Goal: Task Accomplishment & Management: Manage account settings

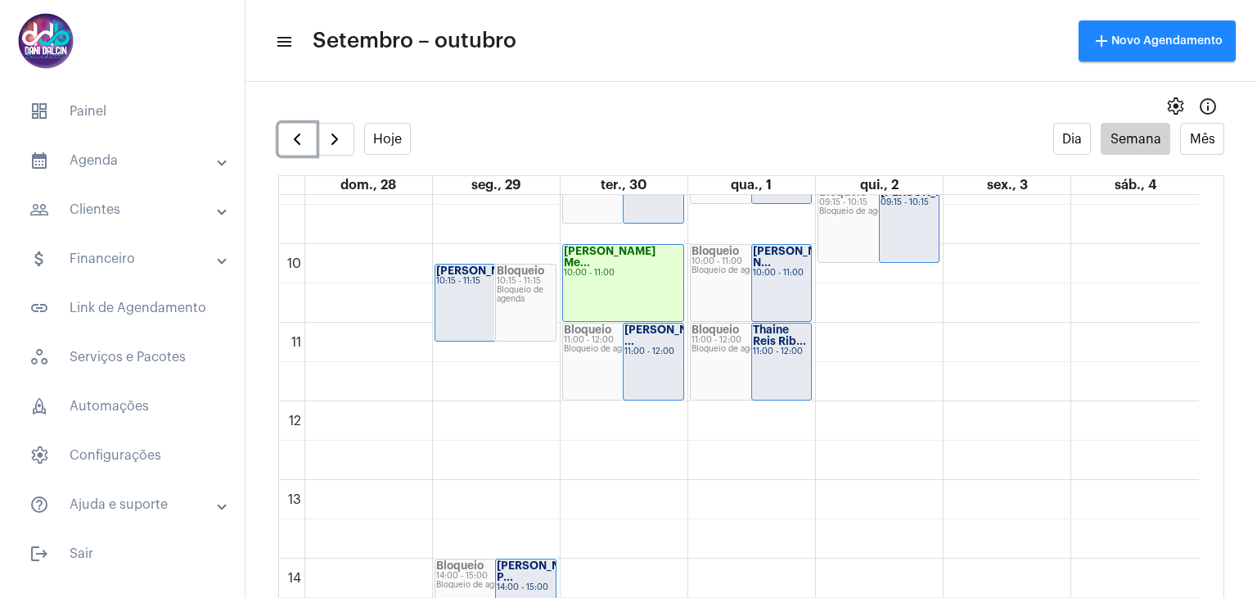
scroll to position [635, 0]
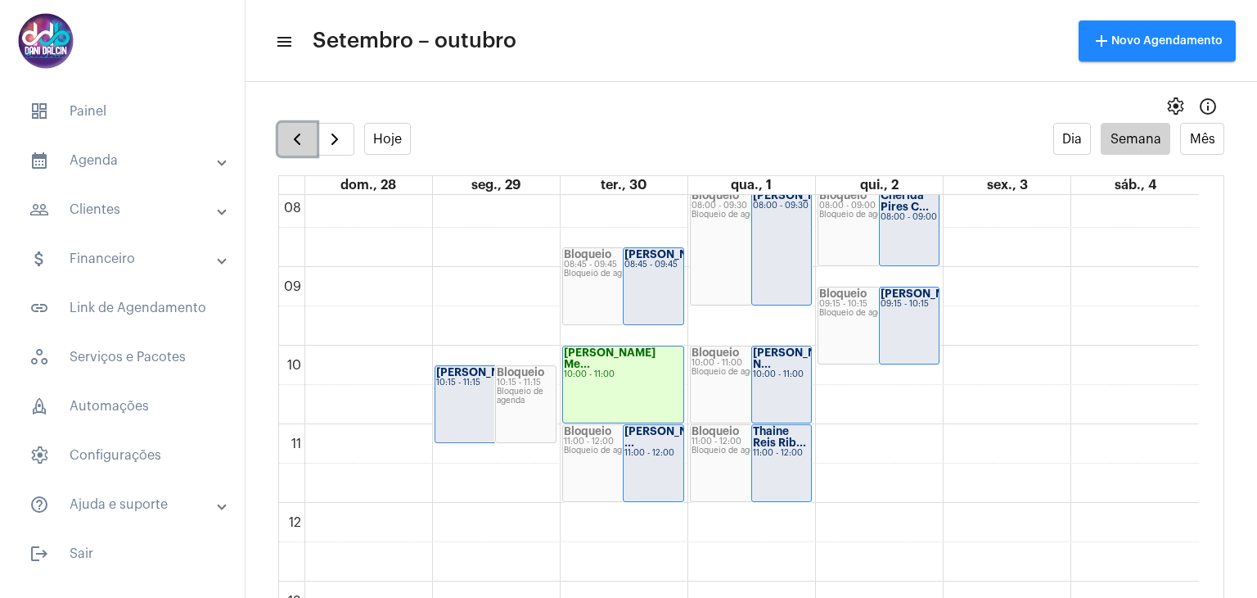
click at [300, 132] on span "button" at bounding box center [297, 139] width 20 height 20
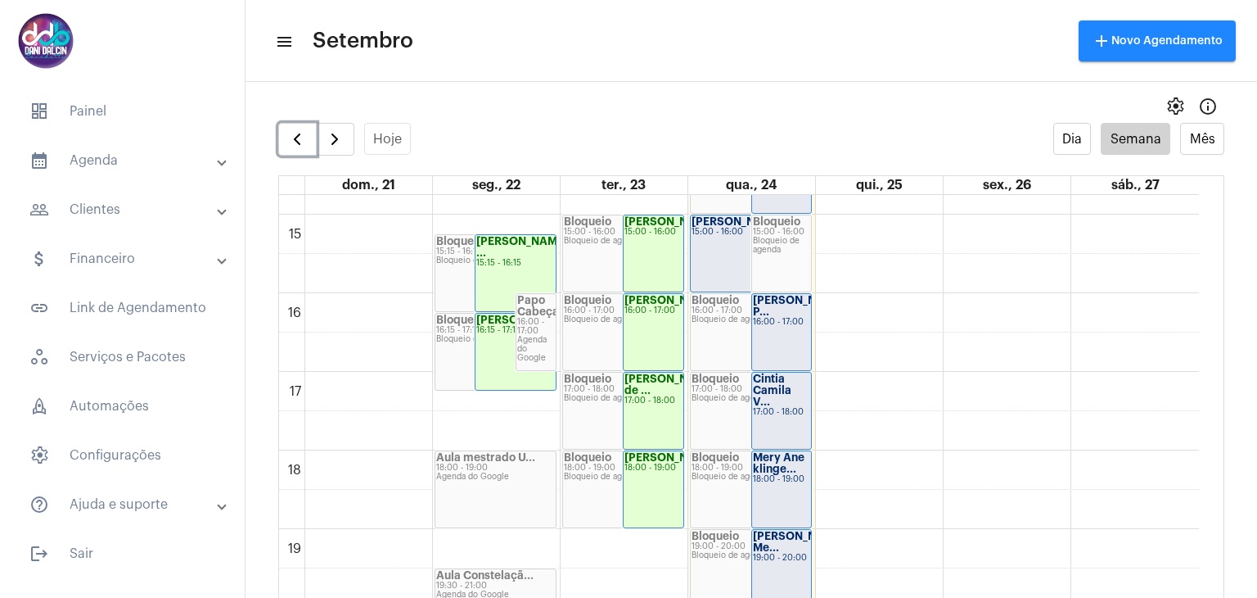
scroll to position [1122, 0]
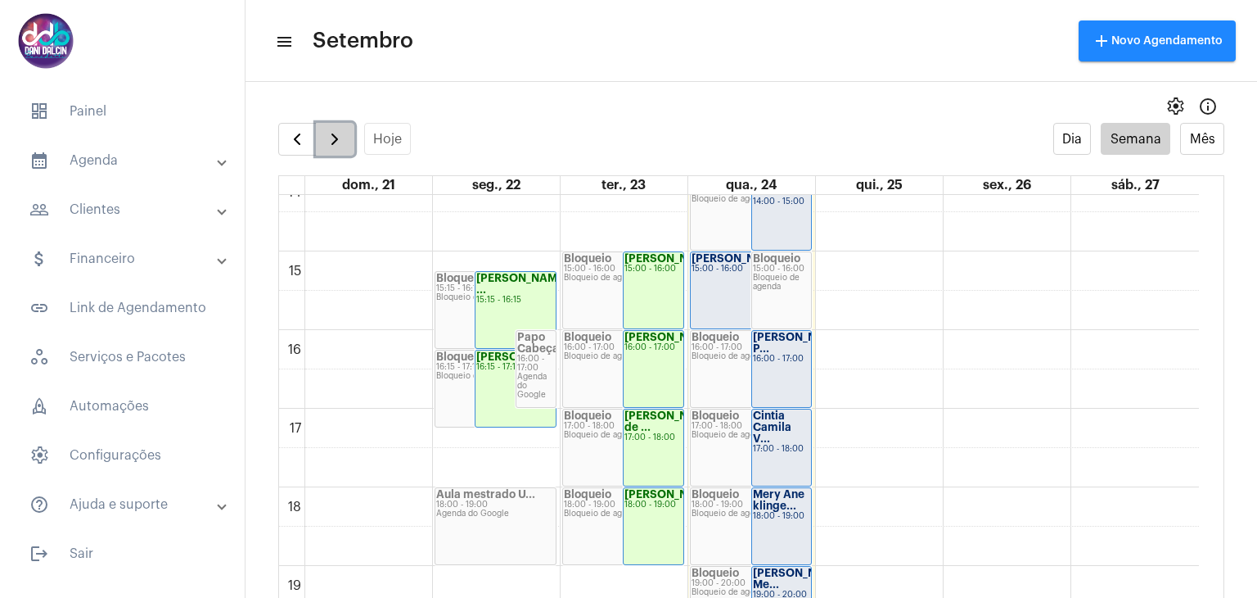
click at [336, 145] on span "button" at bounding box center [335, 139] width 20 height 20
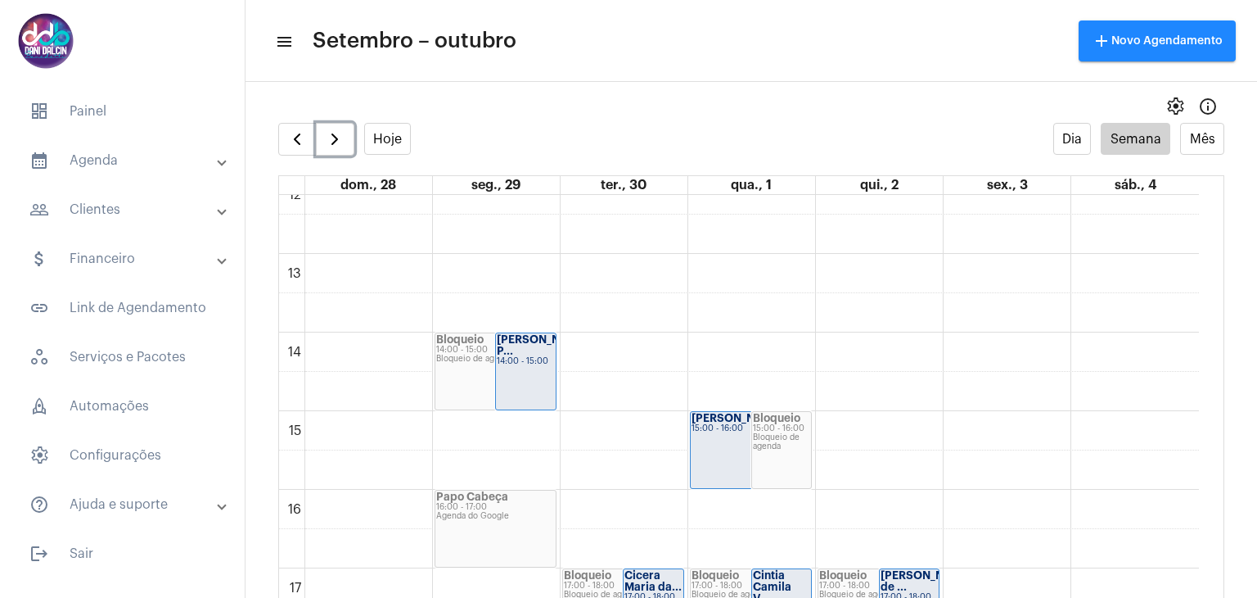
scroll to position [1044, 0]
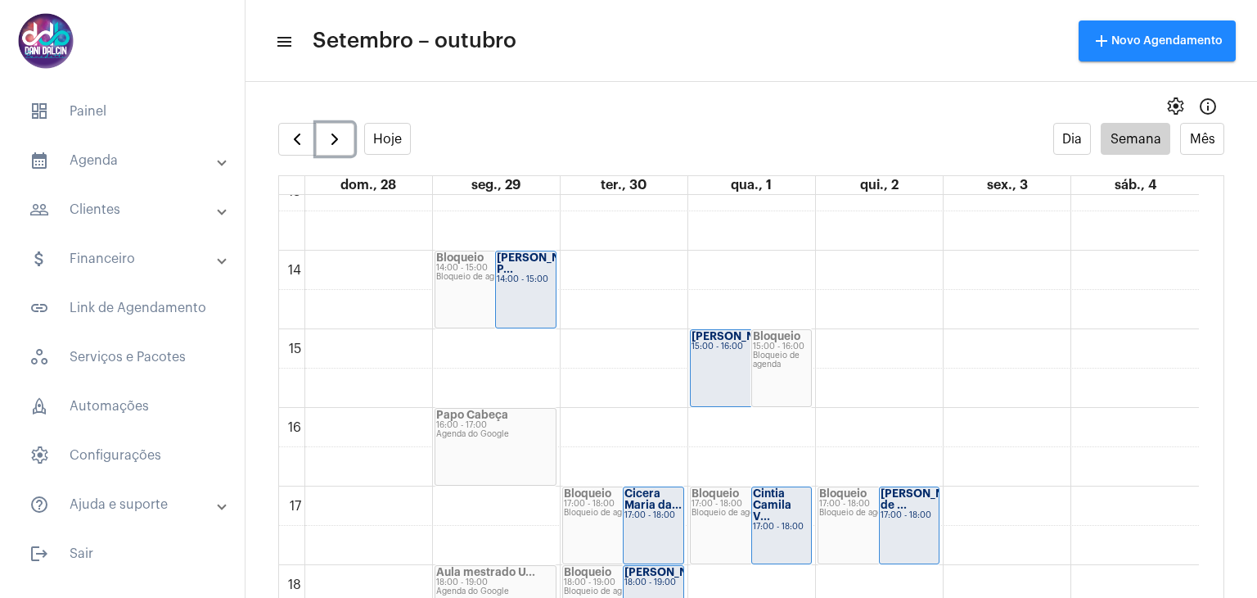
click at [530, 413] on div "Papo Cabeça" at bounding box center [495, 414] width 119 height 11
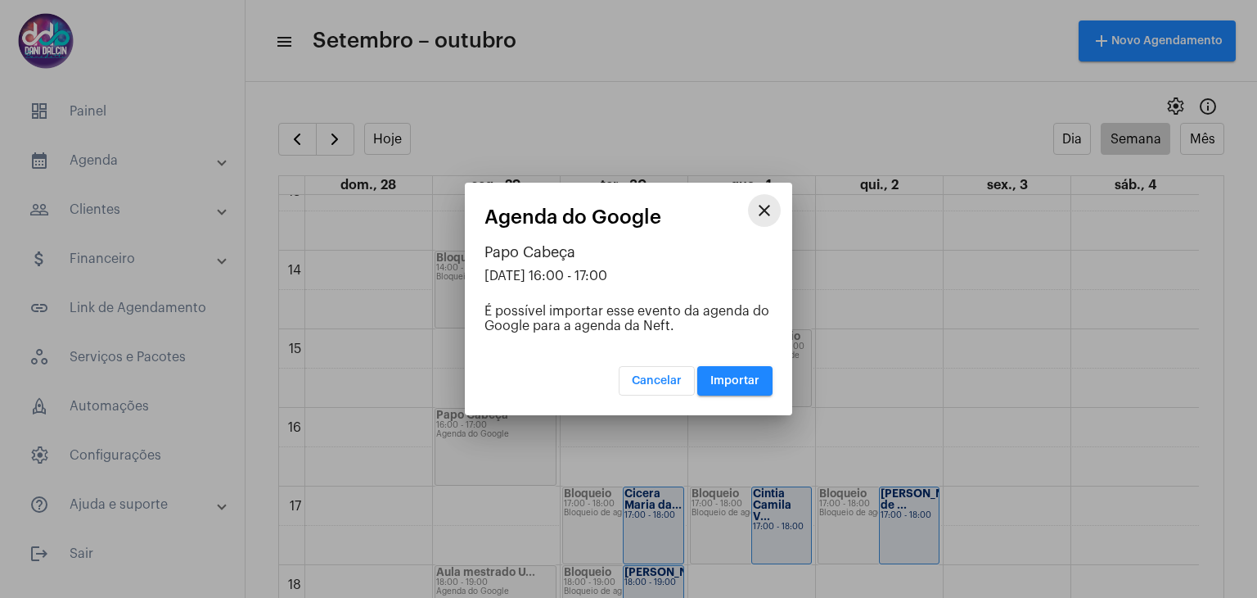
click at [769, 207] on mat-icon "close" at bounding box center [765, 211] width 20 height 20
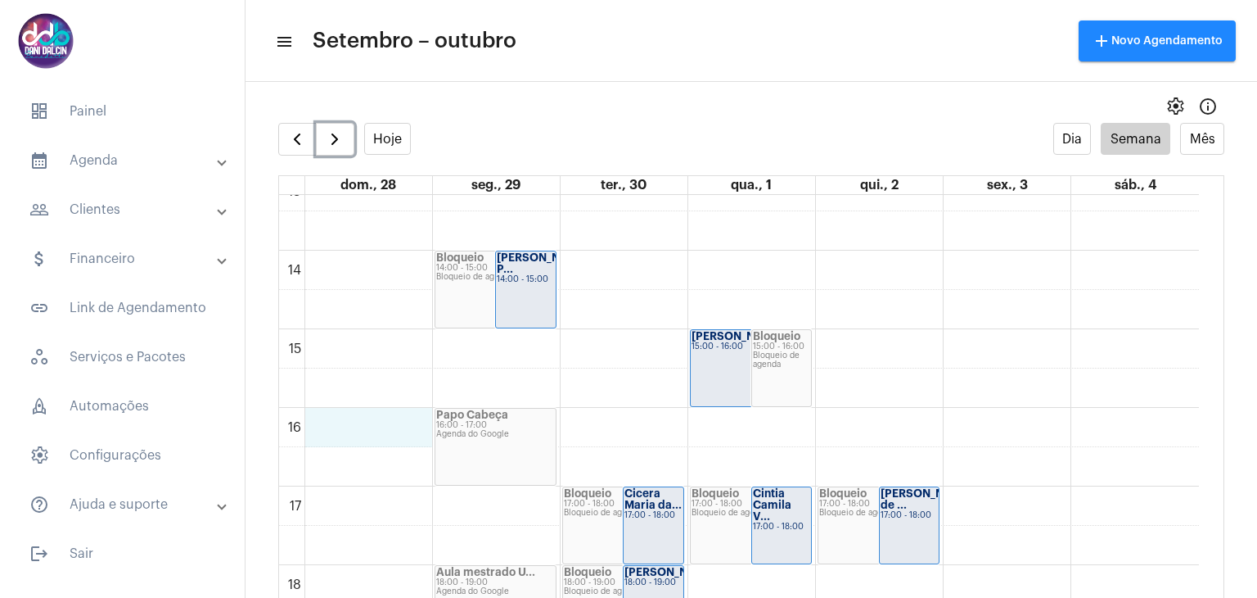
click at [406, 422] on div "00 01 02 03 04 05 06 07 08 09 10 11 12 13 14 15 16 17 18 19 20 21 22 23 [PERSON…" at bounding box center [739, 93] width 920 height 1886
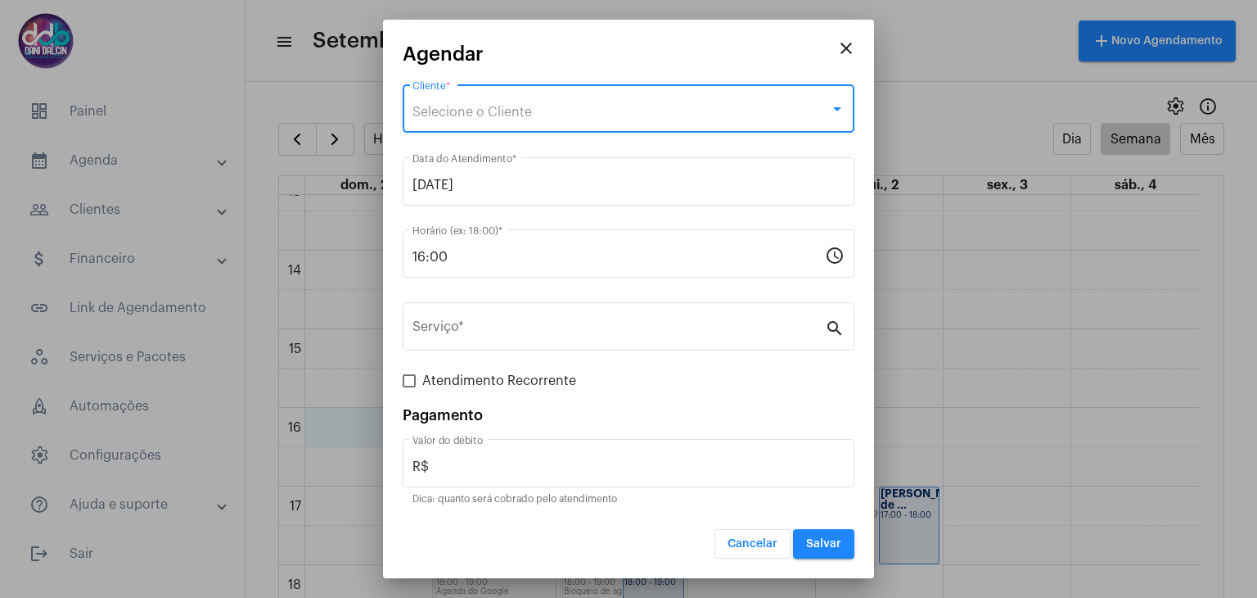
click at [563, 109] on div "Selecione o Cliente" at bounding box center [621, 112] width 417 height 15
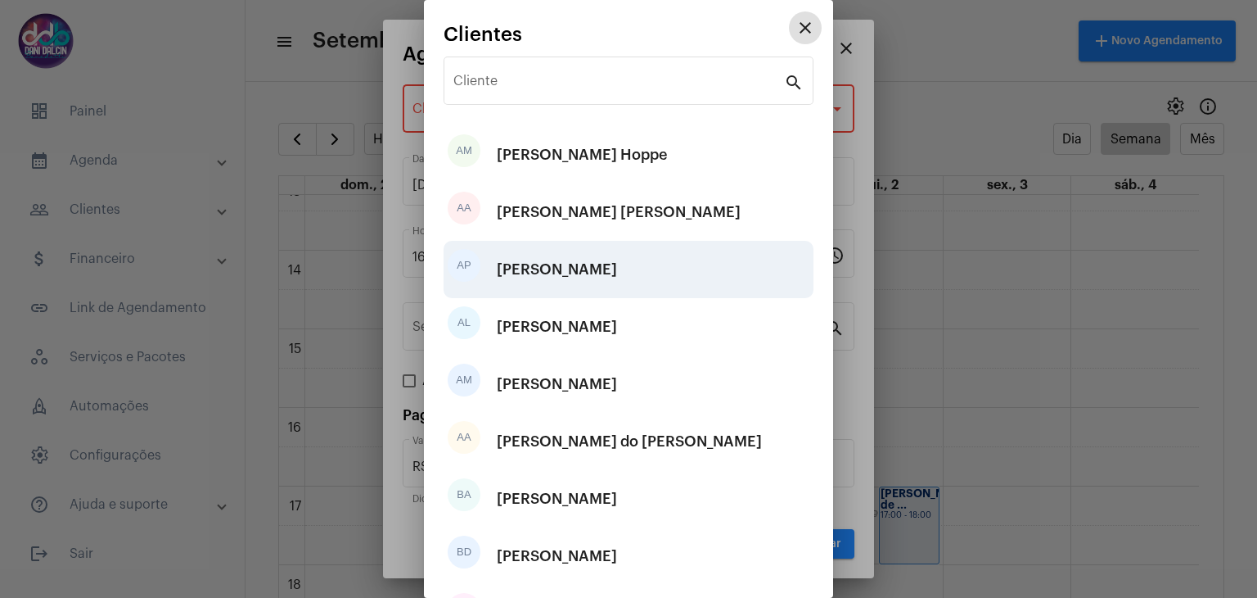
click at [607, 279] on div "AP [PERSON_NAME]" at bounding box center [629, 269] width 370 height 57
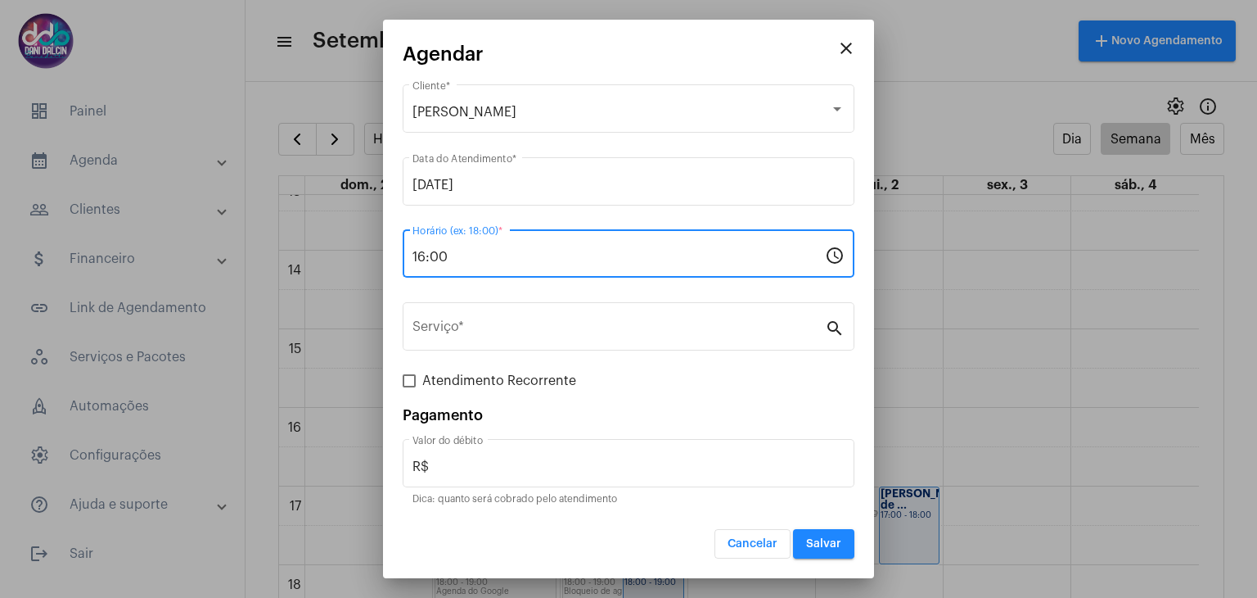
click at [465, 261] on input "16:00" at bounding box center [619, 257] width 413 height 15
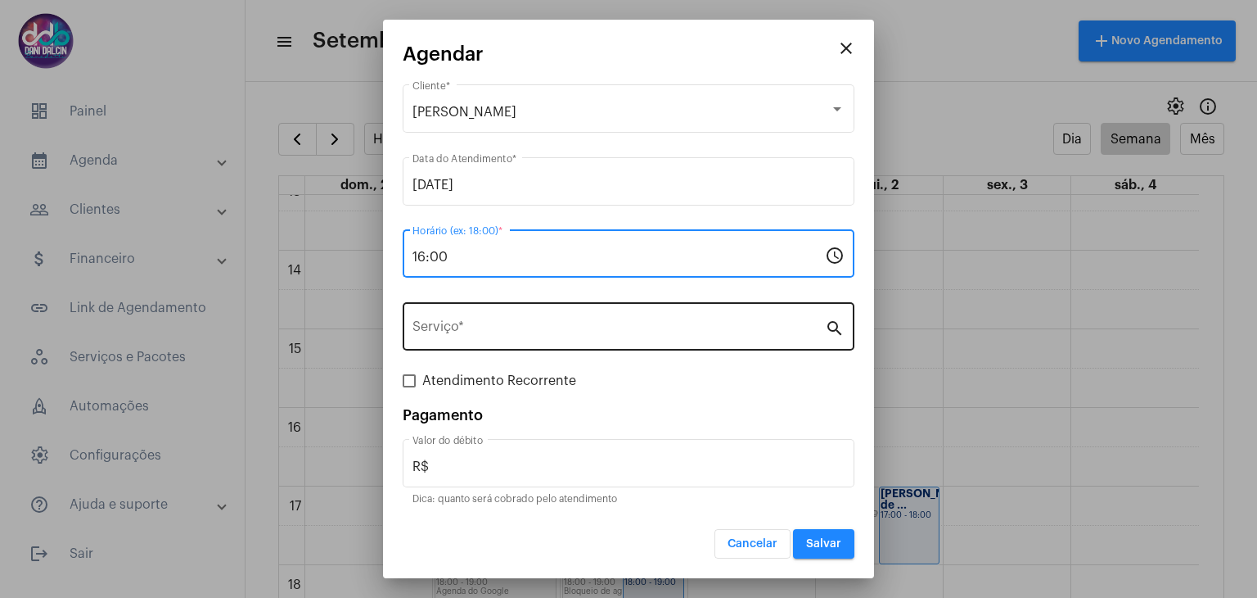
click at [509, 328] on input "Serviço *" at bounding box center [619, 330] width 413 height 15
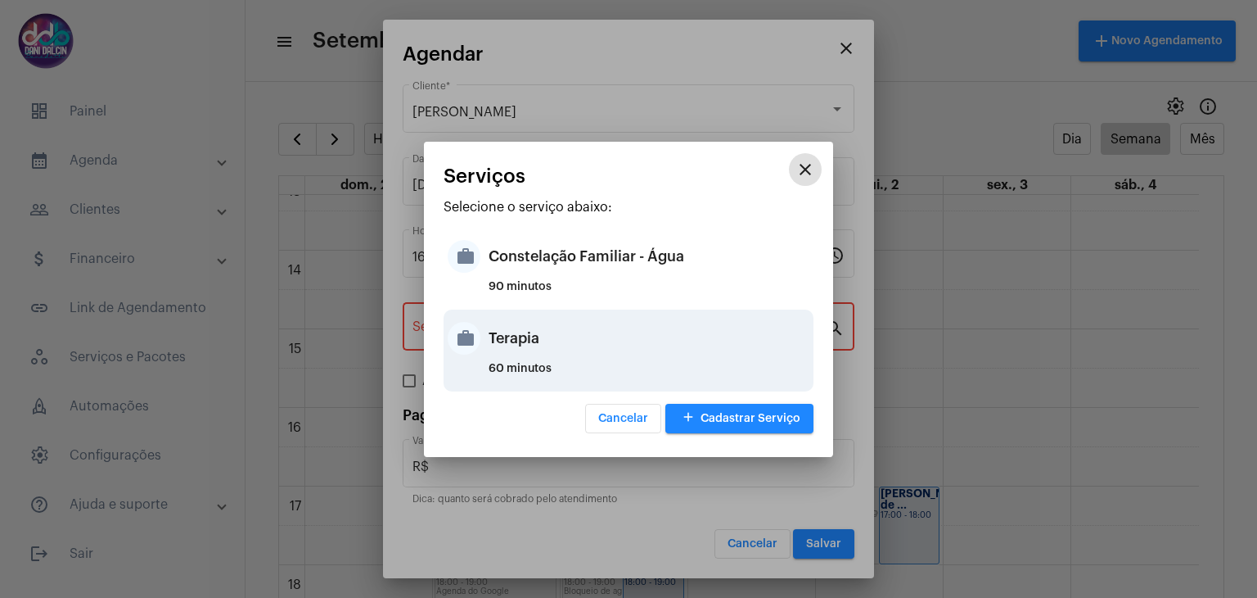
click at [538, 342] on div "Terapia" at bounding box center [649, 338] width 321 height 49
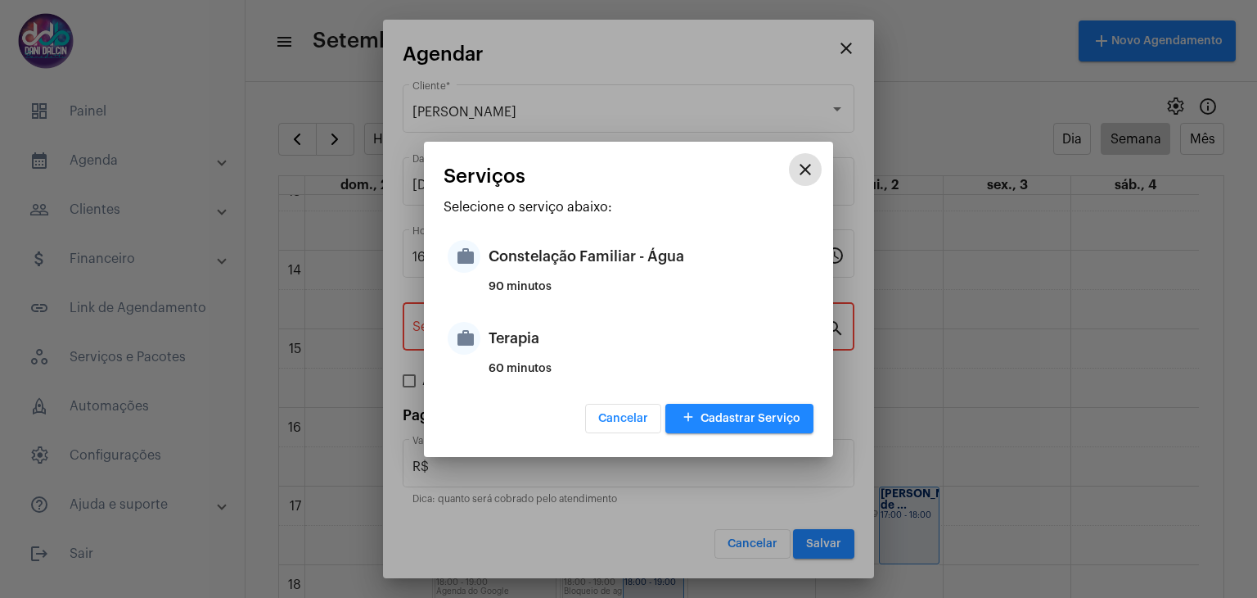
type input "Terapia"
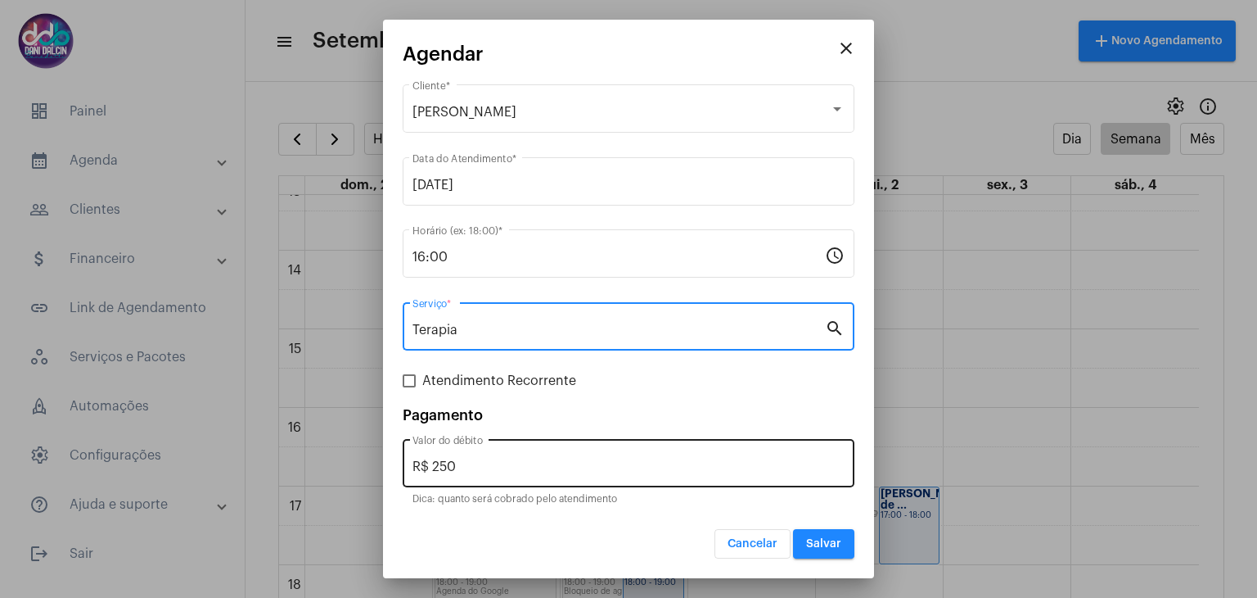
click at [485, 456] on div "R$ 250 Valor do débito" at bounding box center [629, 461] width 432 height 52
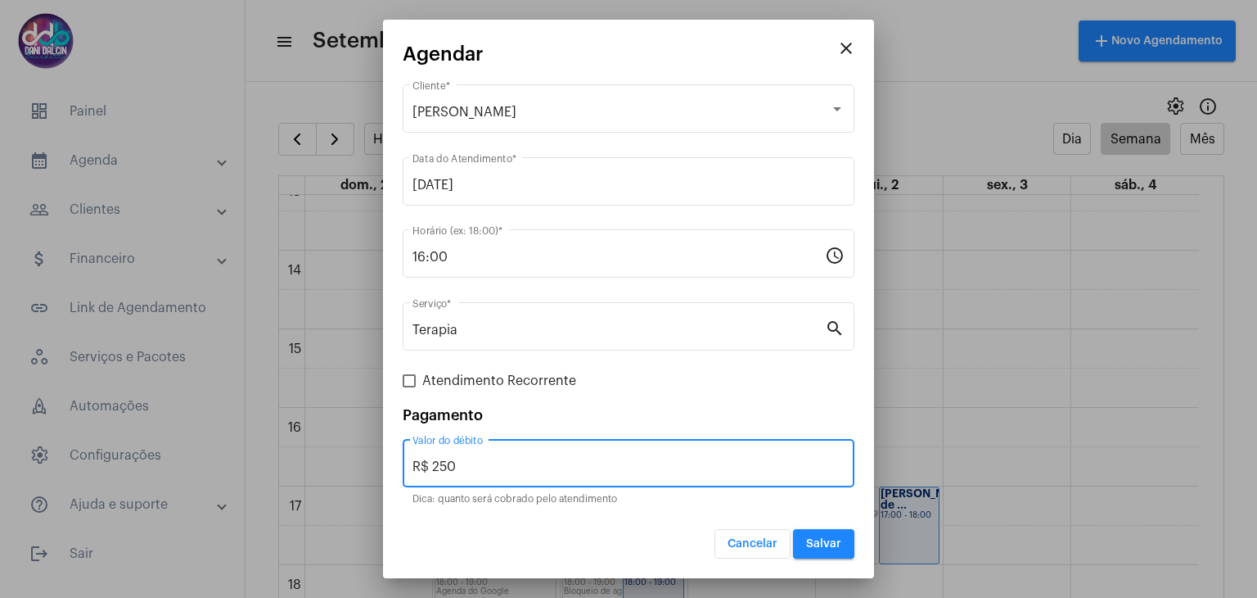
click at [485, 455] on div "R$ 250 Valor do débito" at bounding box center [629, 461] width 432 height 52
click at [491, 471] on input "R$ 250" at bounding box center [629, 466] width 432 height 15
type input "R$ 130"
click at [835, 545] on span "Salvar" at bounding box center [823, 543] width 35 height 11
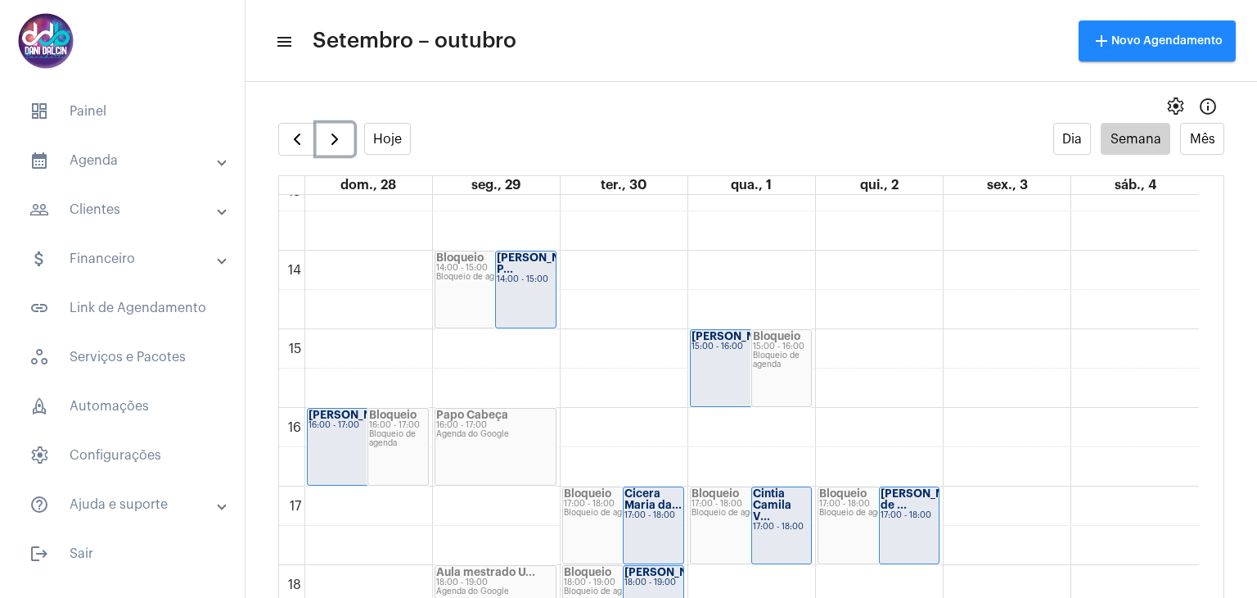
click at [341, 435] on div "[PERSON_NAME] 16:00 - 17:00" at bounding box center [368, 446] width 120 height 76
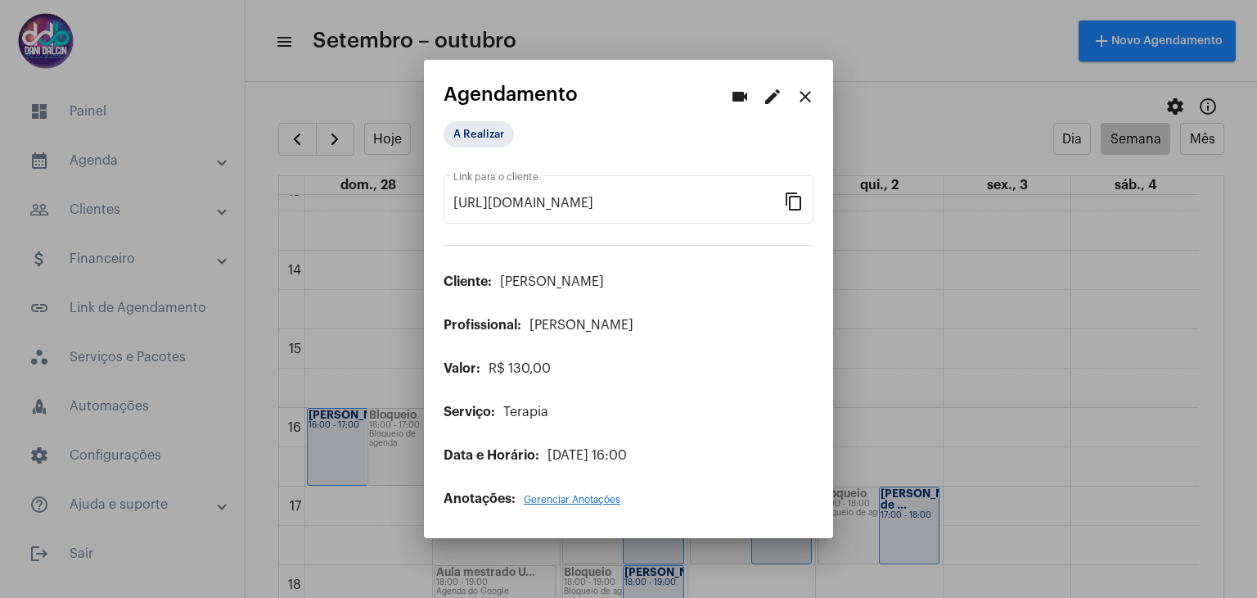
click at [770, 102] on mat-icon "edit" at bounding box center [773, 97] width 20 height 20
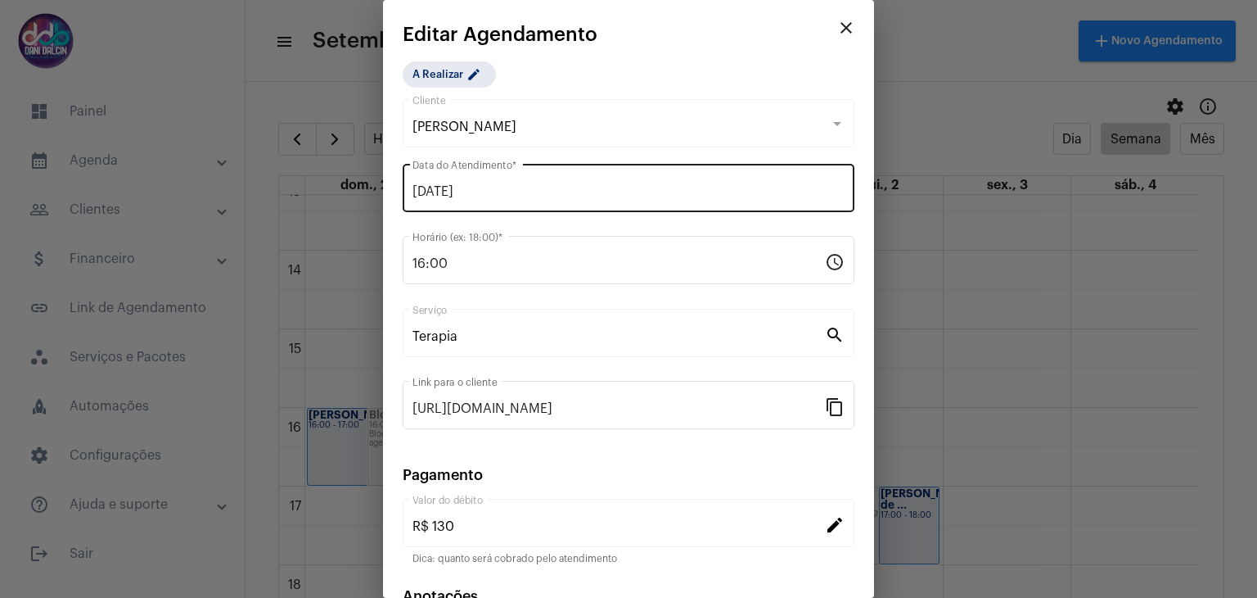
click at [537, 198] on div "[DATE] Data do Atendimento *" at bounding box center [629, 186] width 432 height 52
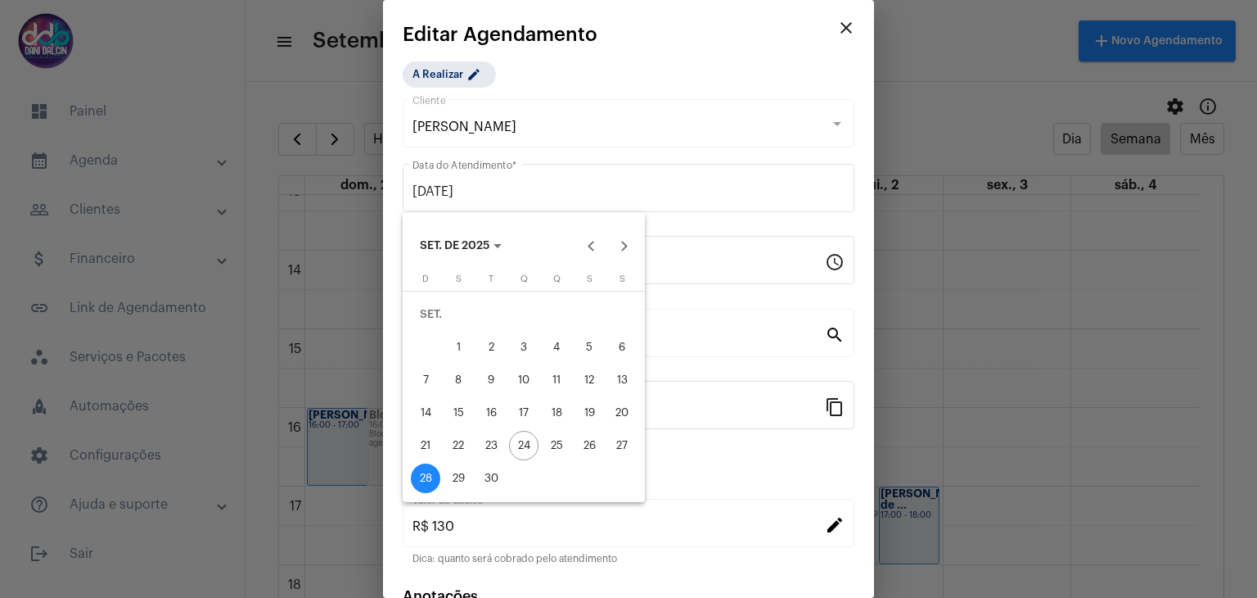
click at [458, 482] on div "29" at bounding box center [458, 477] width 29 height 29
type input "[DATE]"
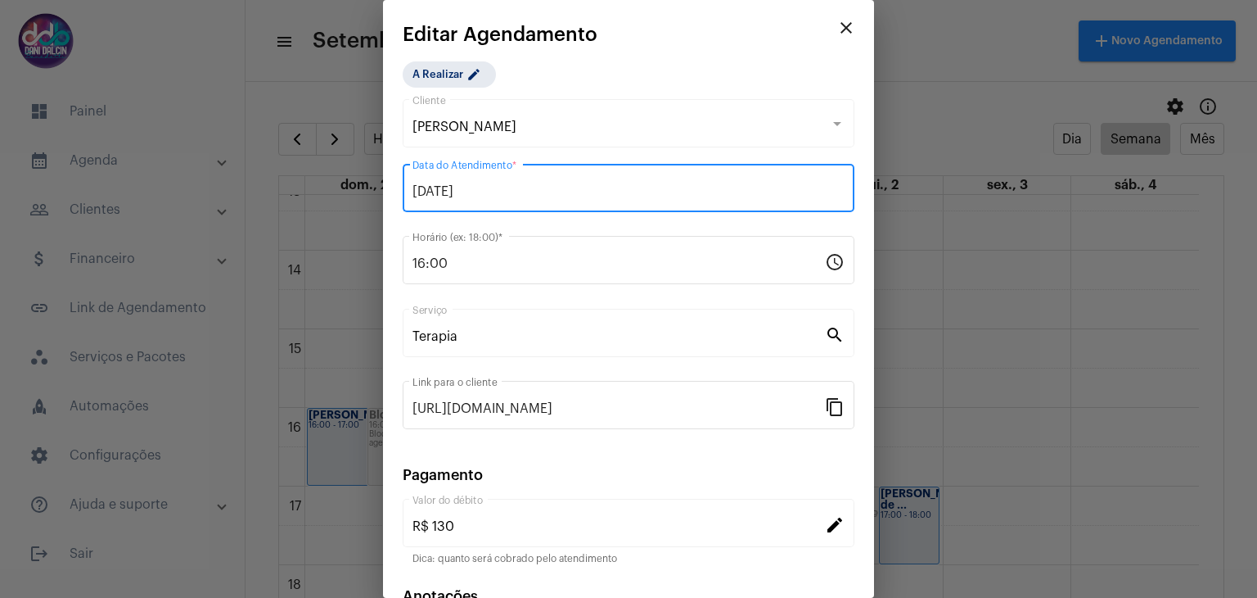
scroll to position [105, 0]
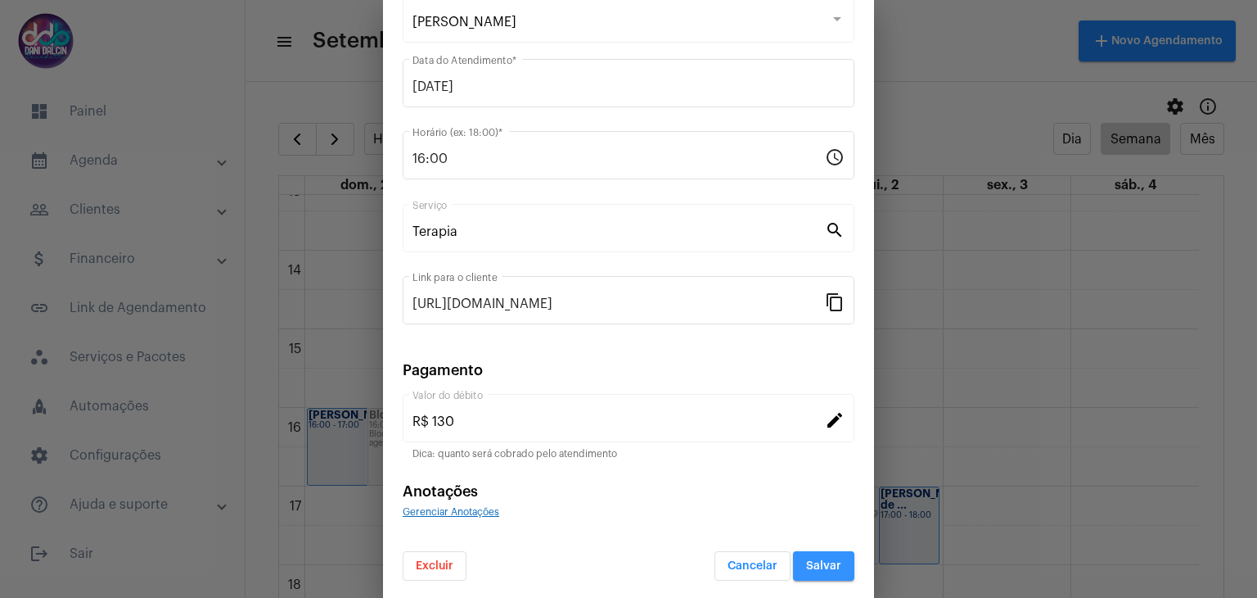
click at [822, 553] on button "Salvar" at bounding box center [823, 565] width 61 height 29
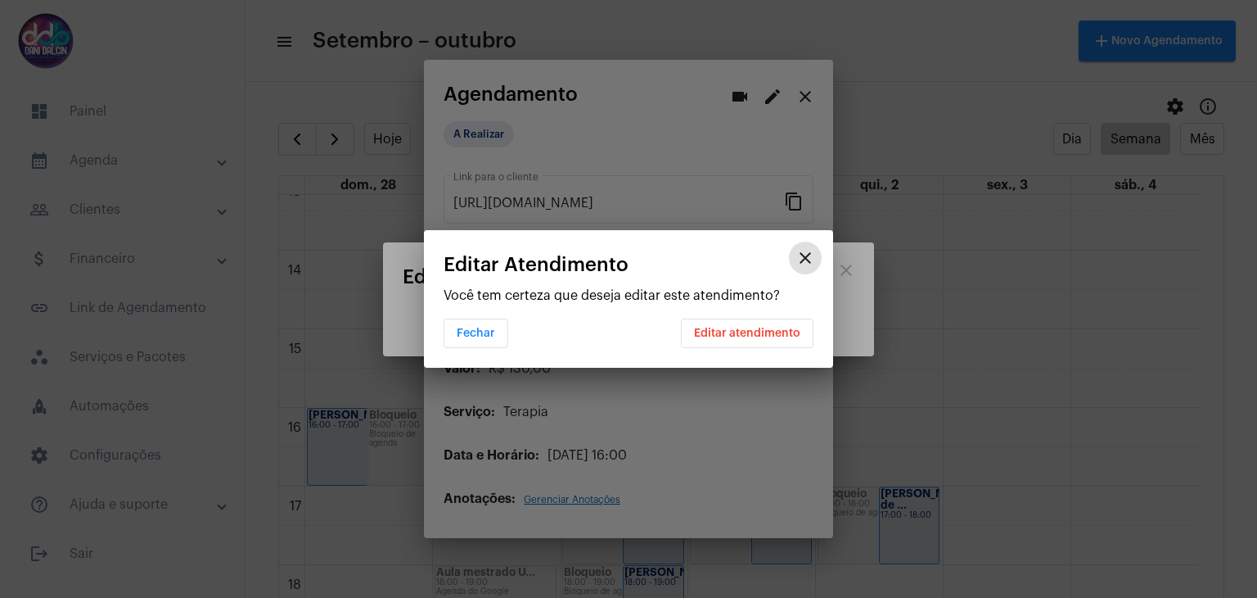
click at [754, 331] on span "Editar atendimento" at bounding box center [747, 332] width 106 height 11
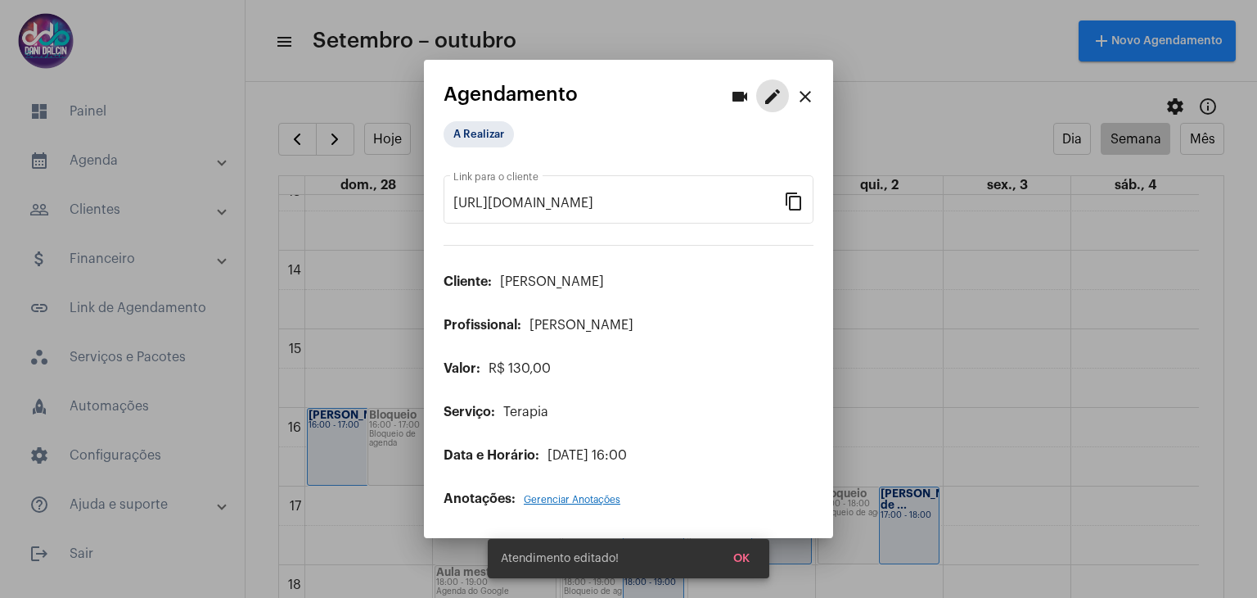
click at [798, 97] on mat-icon "close" at bounding box center [806, 97] width 20 height 20
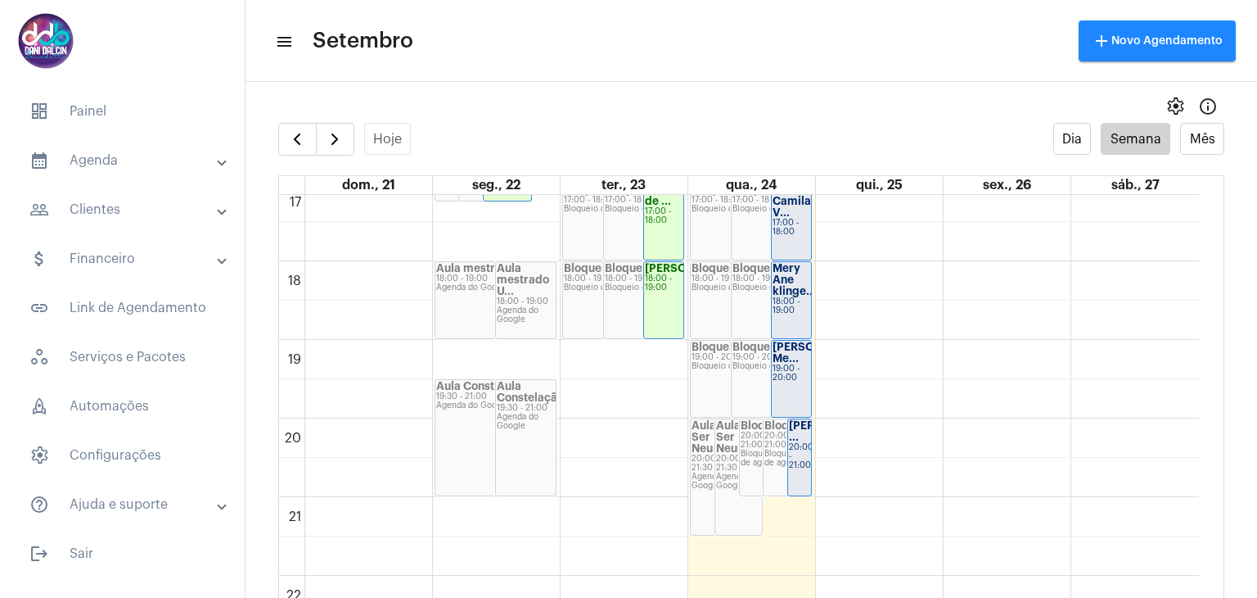
scroll to position [1204, 0]
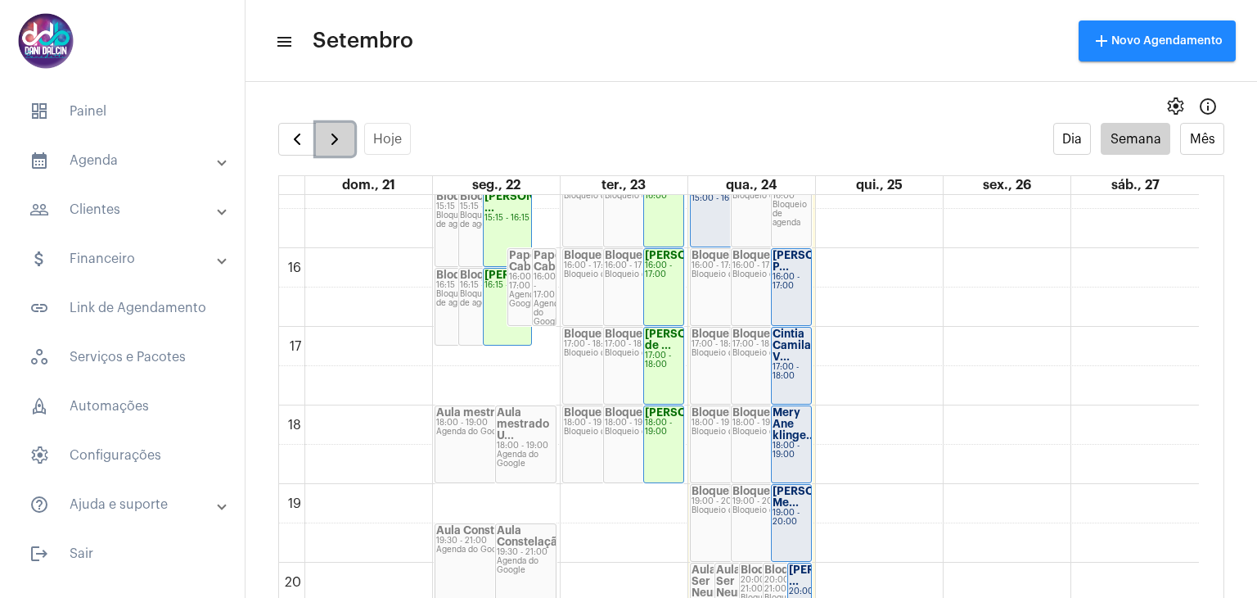
click at [335, 125] on button "button" at bounding box center [335, 139] width 38 height 33
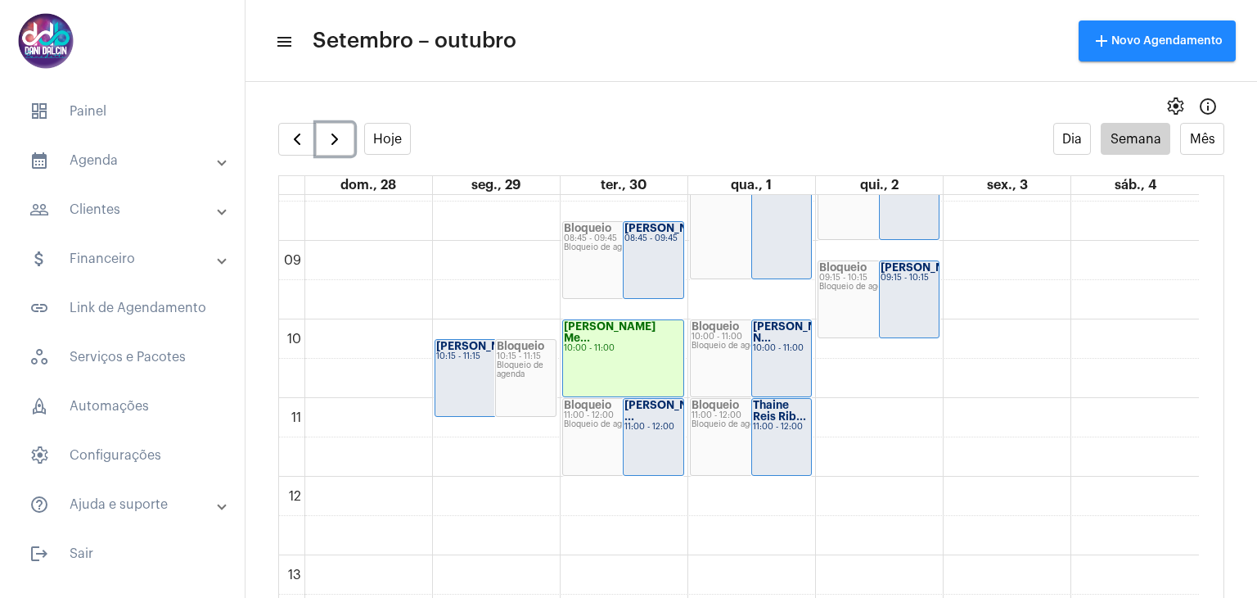
scroll to position [635, 0]
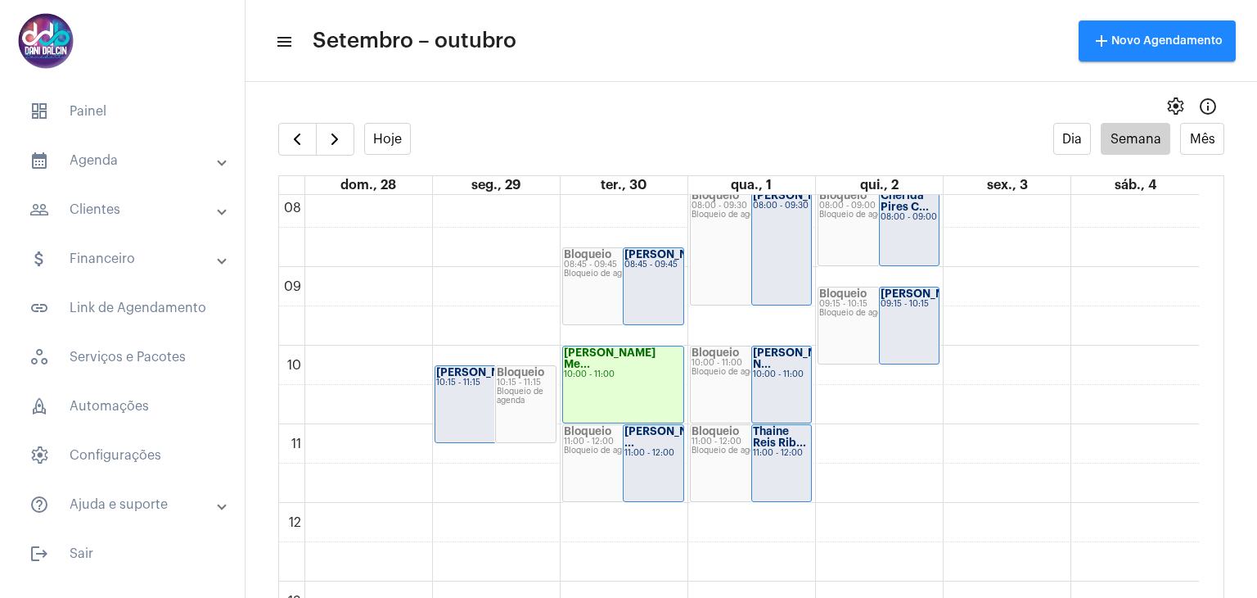
click at [98, 270] on mat-expansion-panel-header "attach_money Financeiro" at bounding box center [127, 258] width 235 height 39
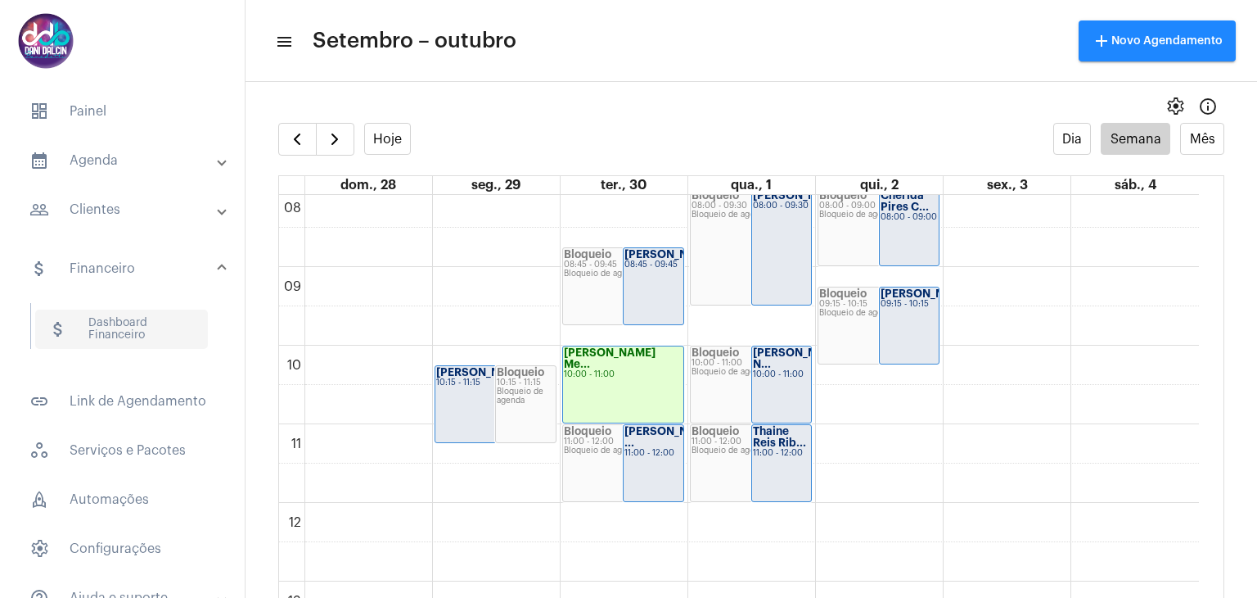
click at [118, 321] on span "attach_money Dashboard Financeiro" at bounding box center [121, 328] width 173 height 39
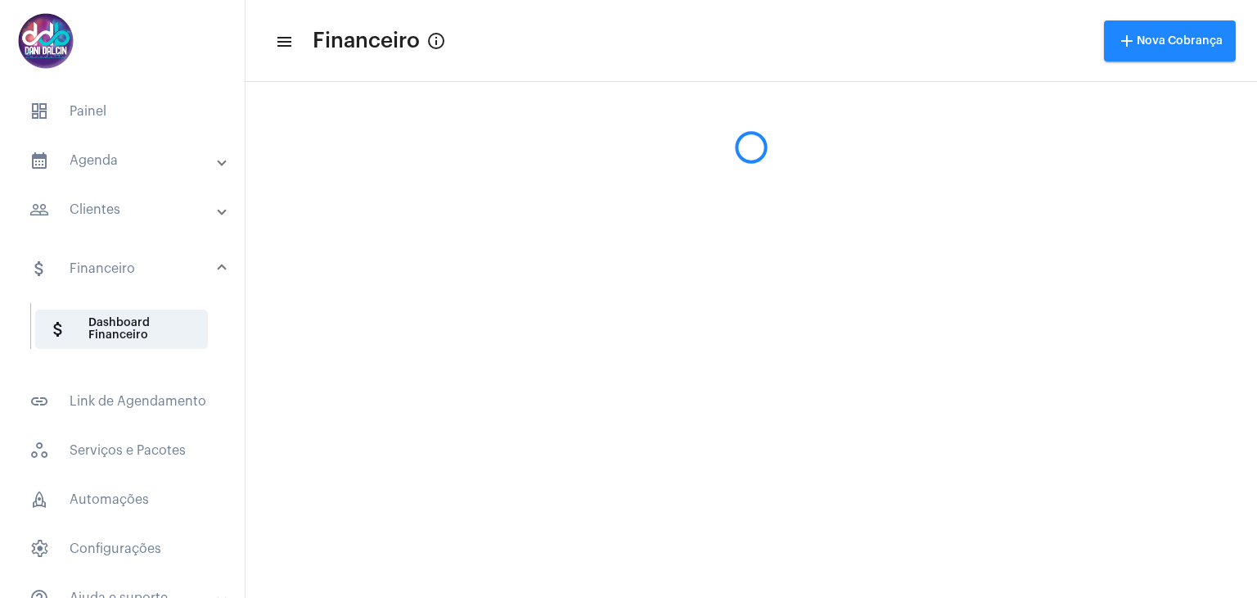
click at [103, 200] on mat-panel-title "people_outline Clientes" at bounding box center [123, 210] width 189 height 20
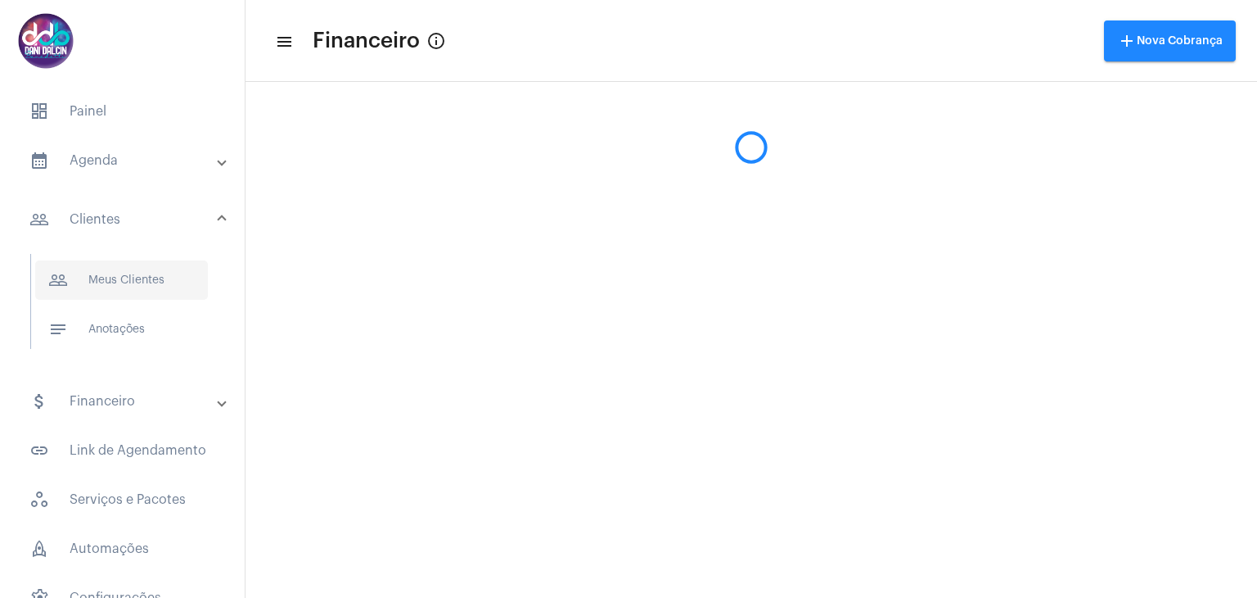
click at [105, 272] on span "people_outline Meus Clientes" at bounding box center [121, 279] width 173 height 39
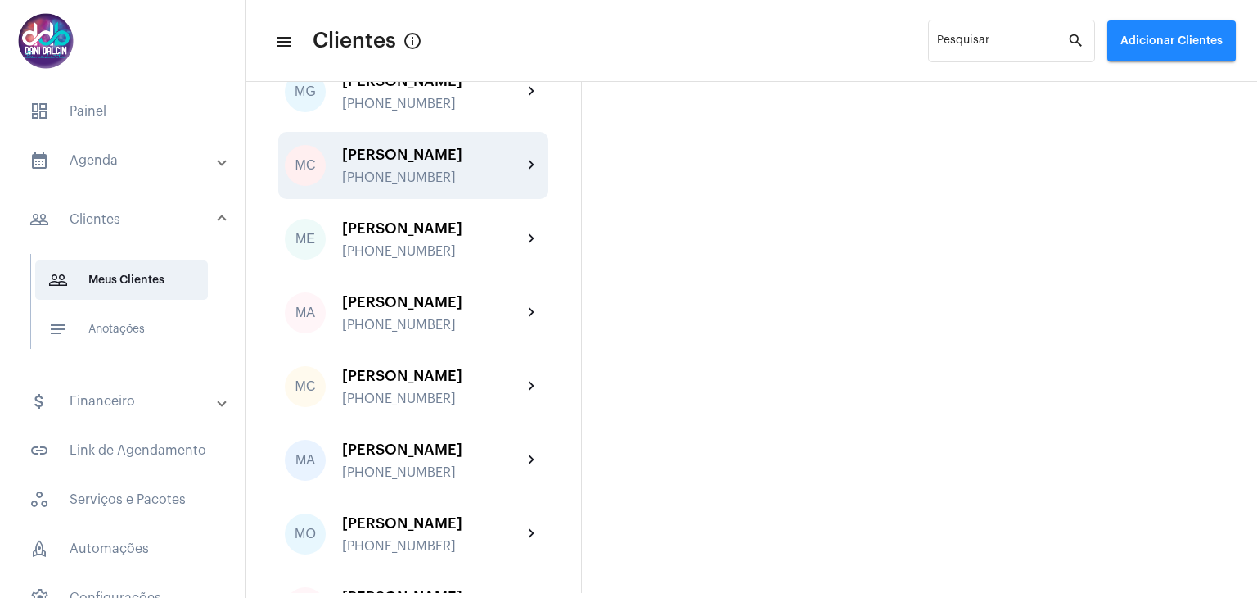
scroll to position [3438, 0]
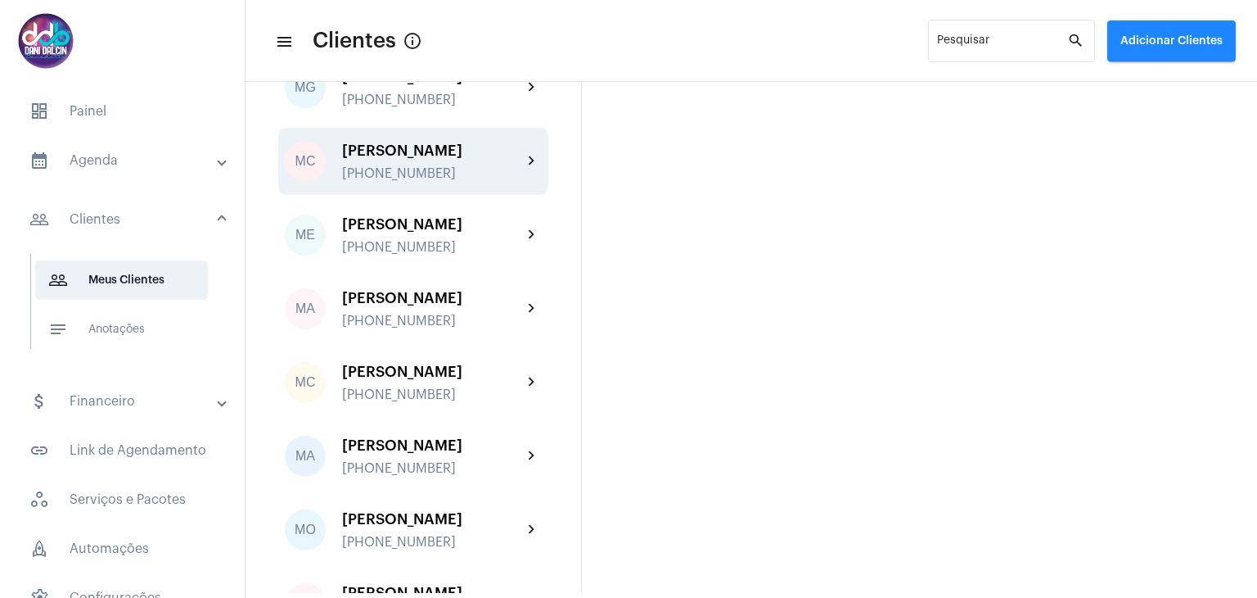
click at [437, 159] on div "Marilia Cristina Garcia Nassif" at bounding box center [432, 150] width 180 height 16
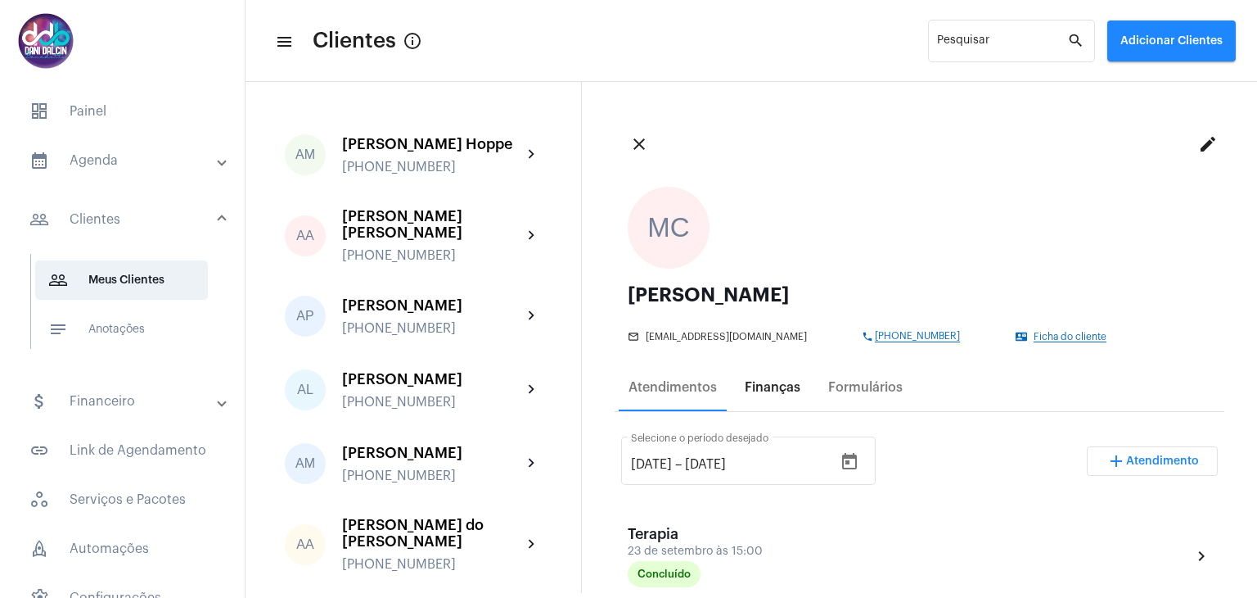
click at [786, 395] on div "Finanças" at bounding box center [772, 387] width 75 height 39
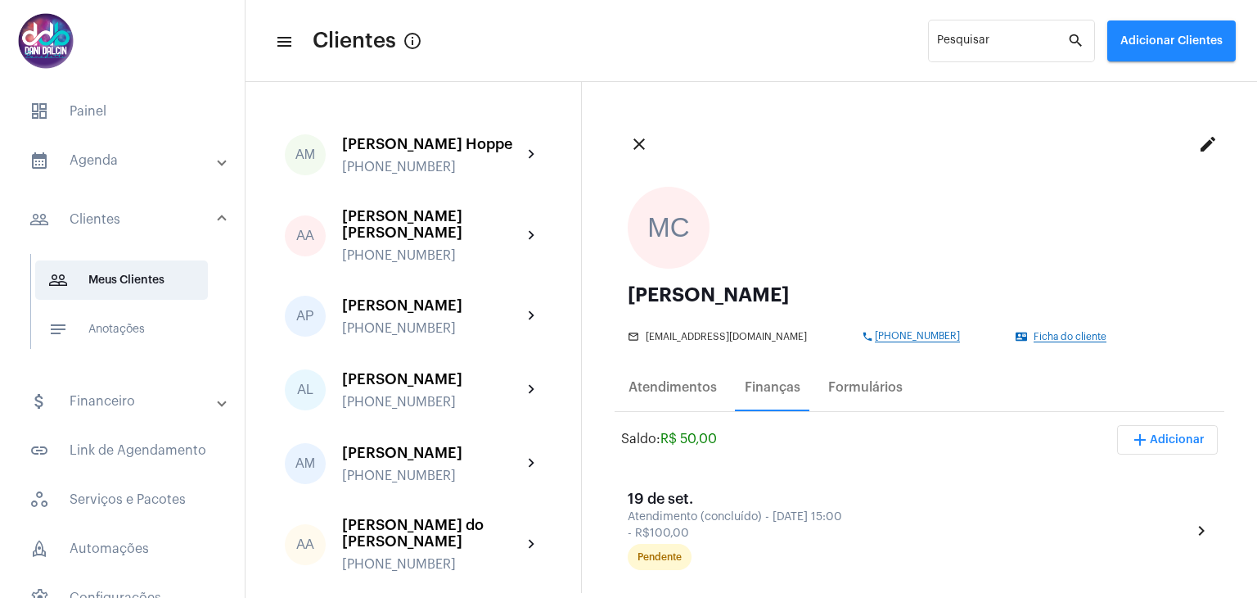
click at [1159, 444] on button "add Adicionar" at bounding box center [1167, 439] width 101 height 29
click at [1139, 485] on span "attach_money Recebimento Avulso" at bounding box center [1123, 481] width 137 height 29
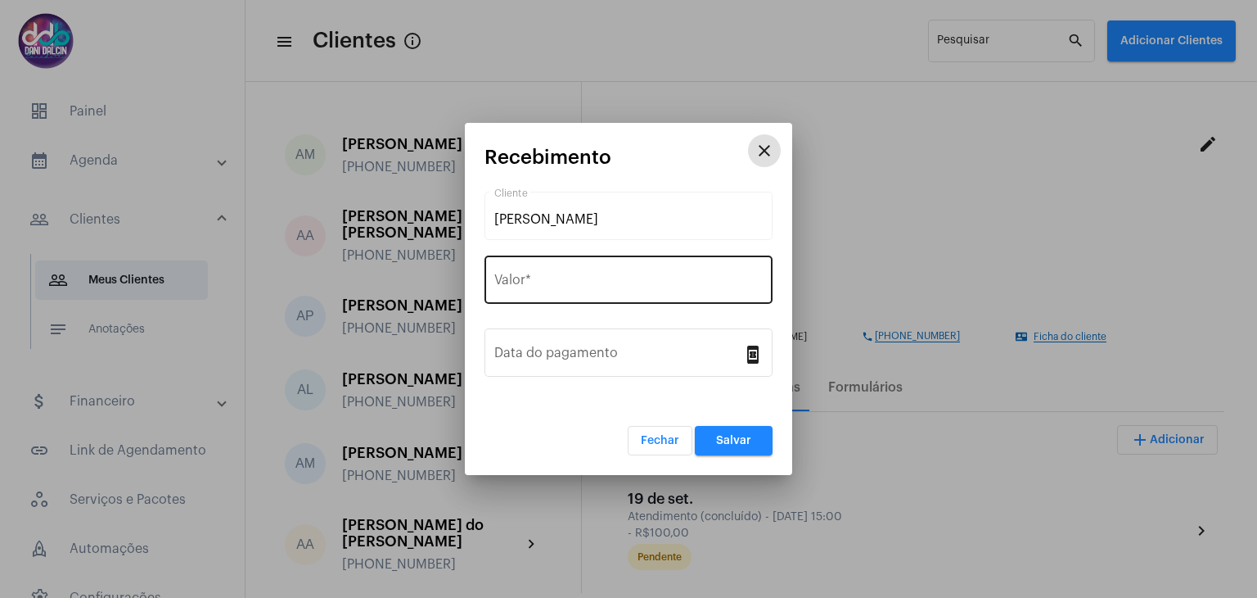
click at [661, 283] on input "Valor *" at bounding box center [628, 283] width 268 height 15
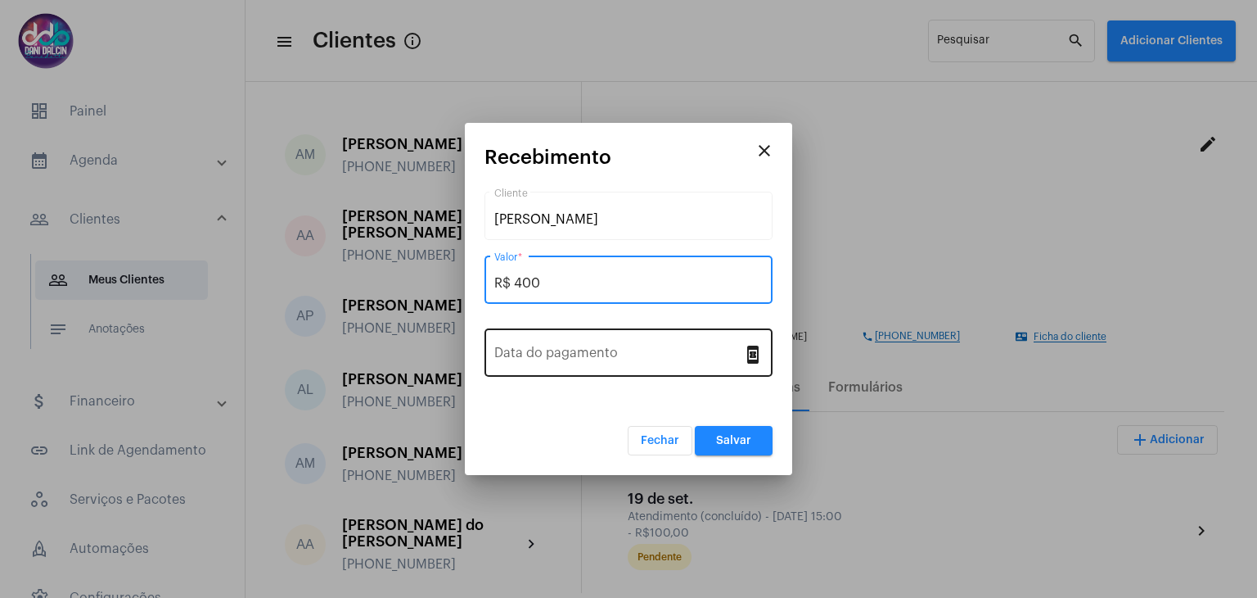
type input "R$ 400"
click at [601, 357] on input "Data do pagamento" at bounding box center [618, 356] width 249 height 15
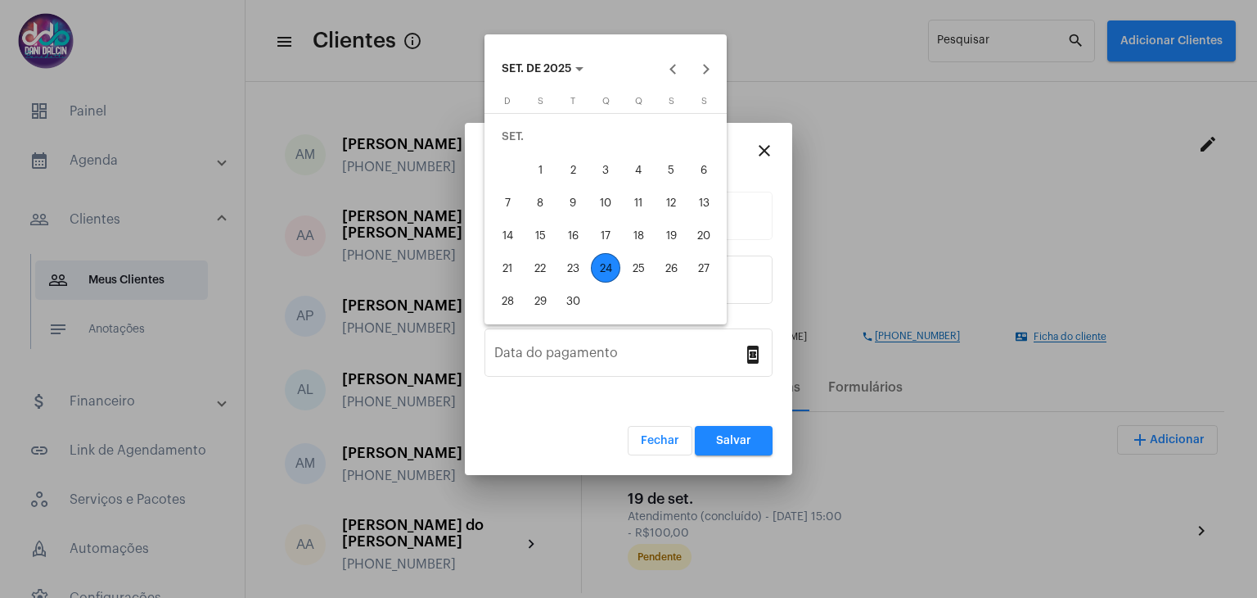
click at [609, 268] on div "24" at bounding box center [605, 267] width 29 height 29
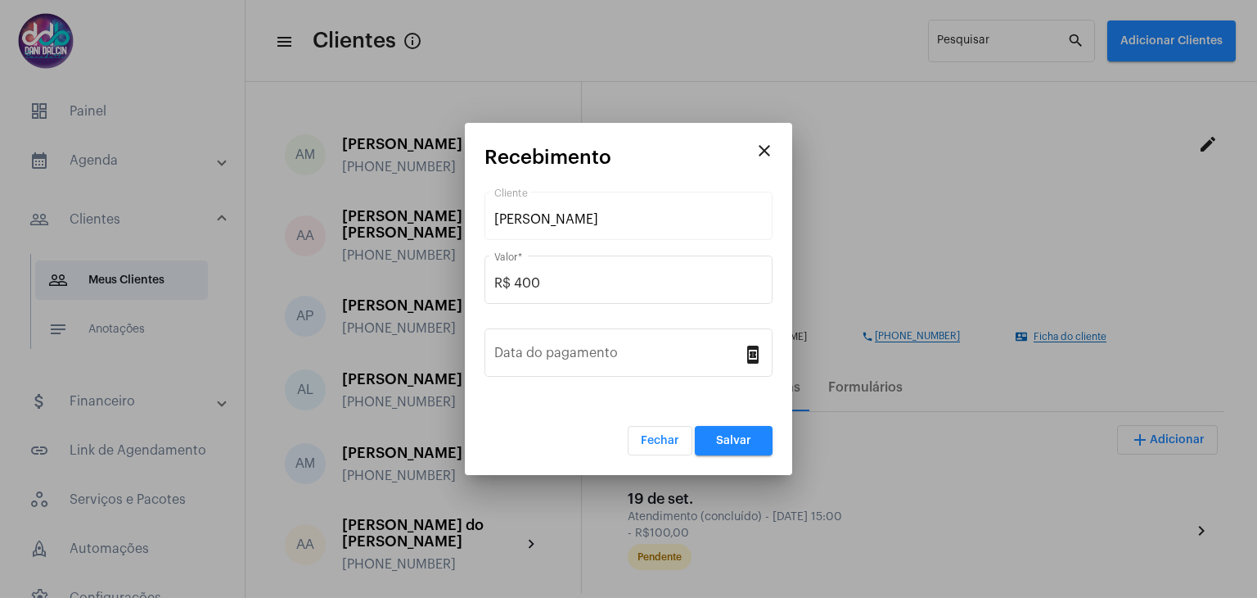
type input "24/09/2025"
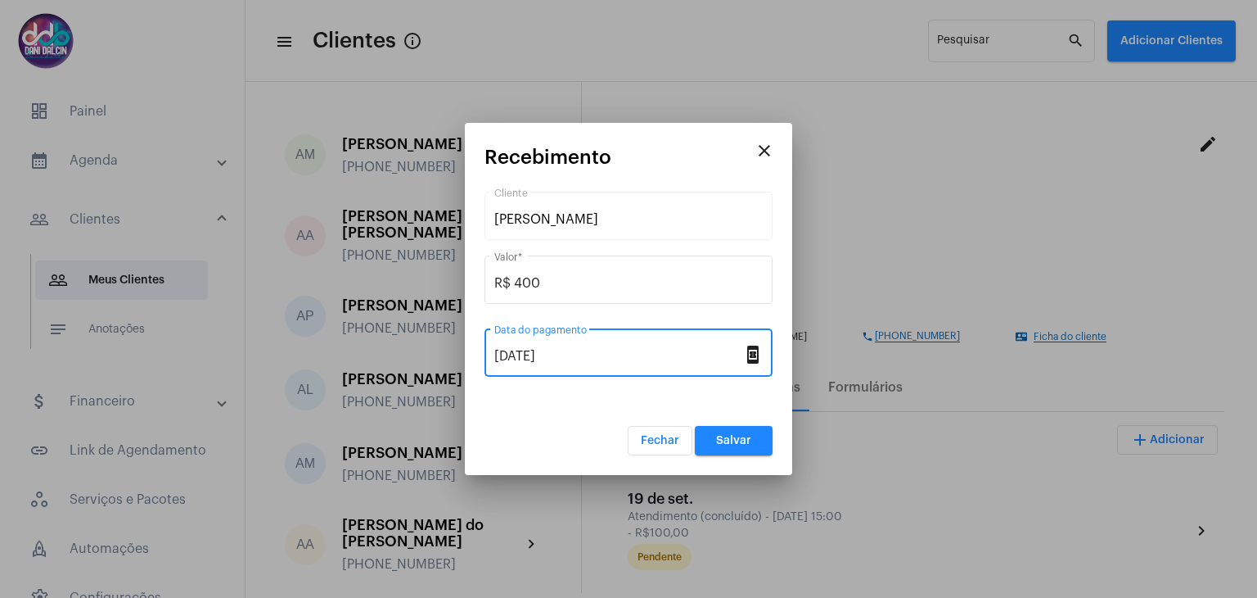
click at [724, 442] on span "Salvar" at bounding box center [733, 440] width 35 height 11
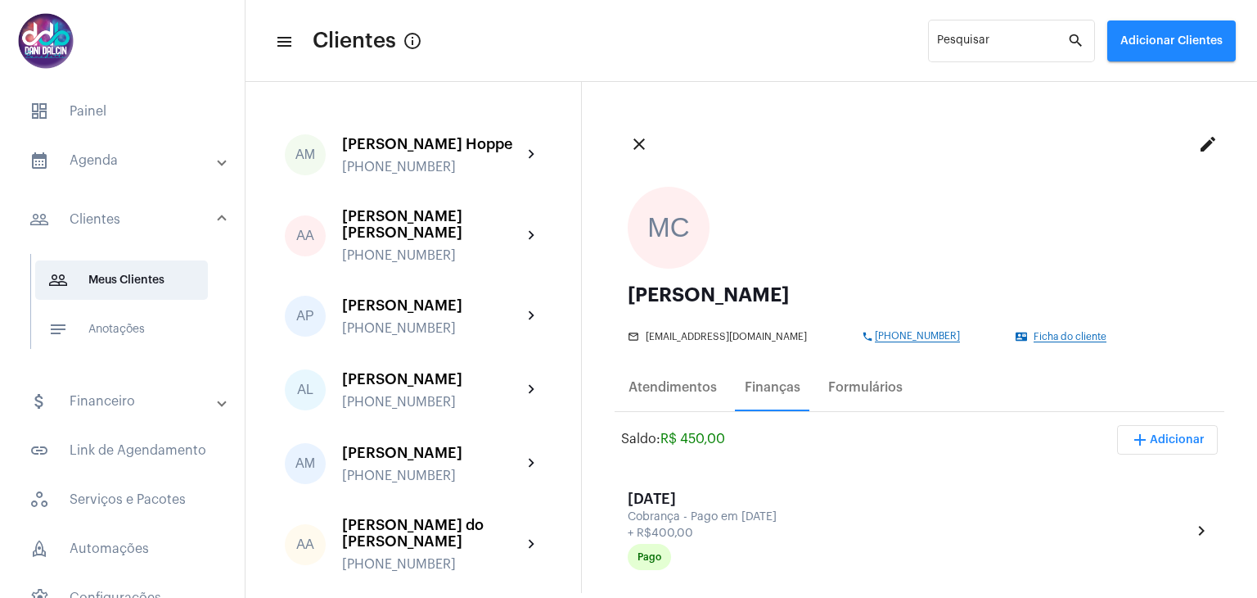
click at [151, 168] on mat-panel-title "calendar_month_outlined Agenda" at bounding box center [123, 161] width 189 height 20
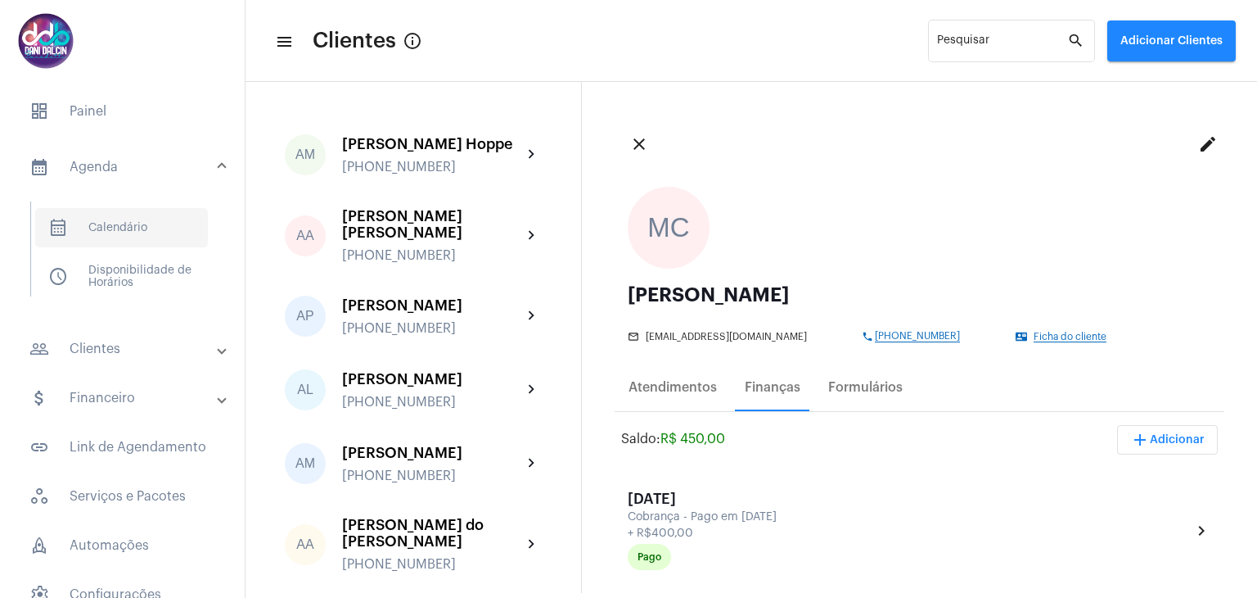
click at [133, 220] on span "calendar_month_outlined Calendário" at bounding box center [121, 227] width 173 height 39
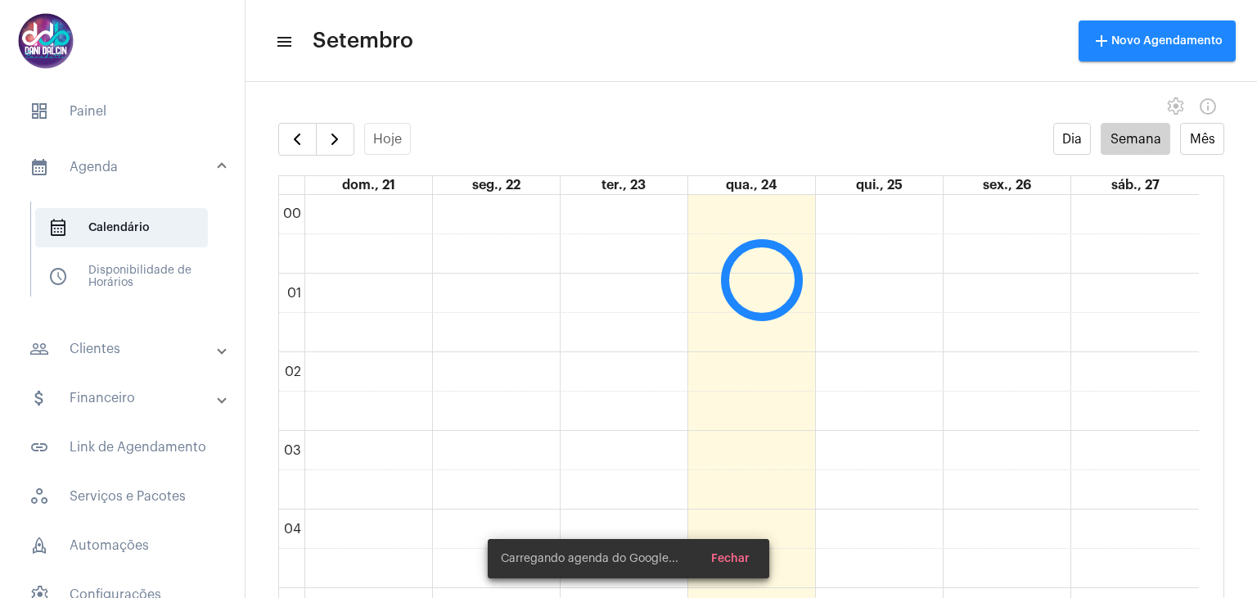
scroll to position [473, 0]
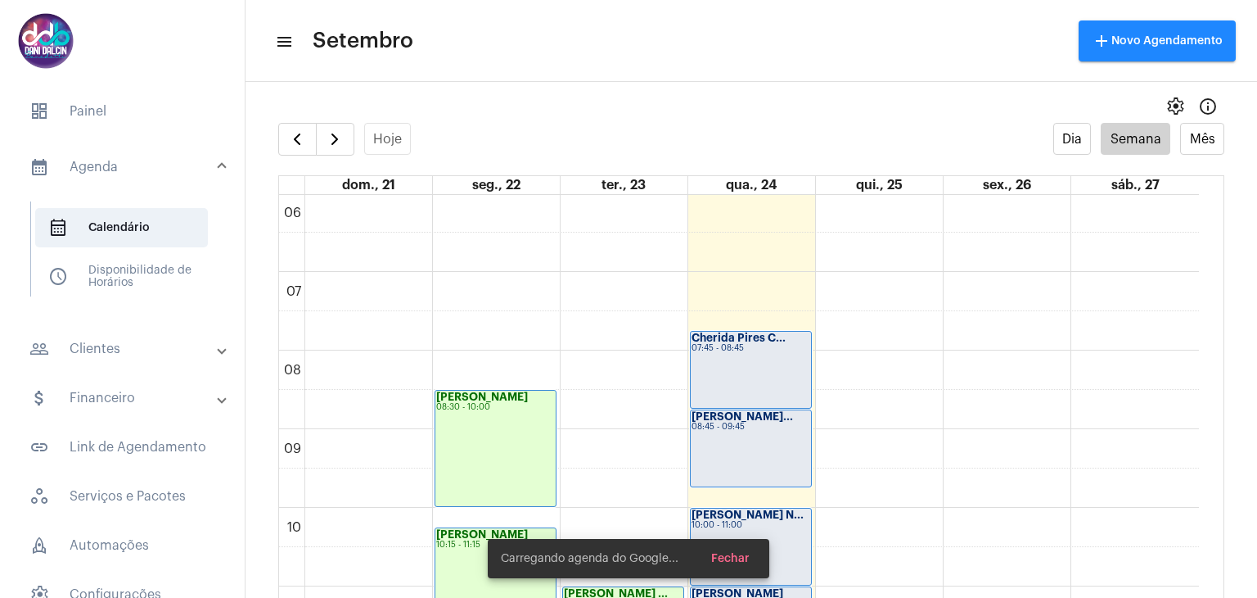
click at [778, 354] on div "Cherida Pires C... 07:45 - 08:45" at bounding box center [751, 370] width 120 height 76
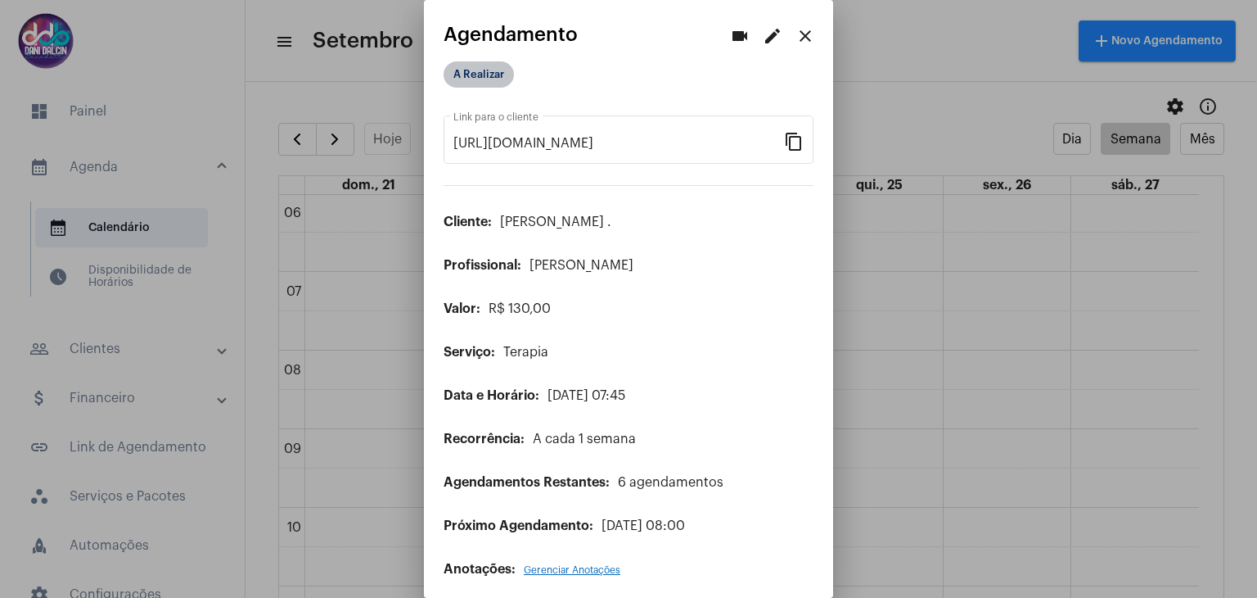
click at [453, 86] on mat-chip "A Realizar" at bounding box center [479, 74] width 70 height 26
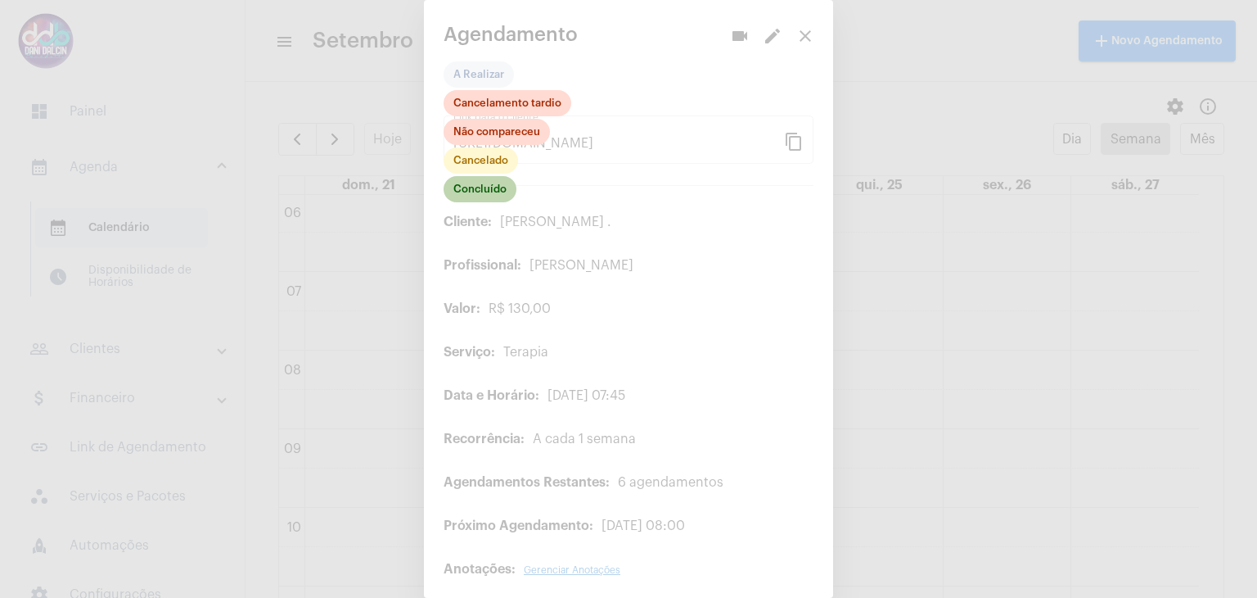
click at [487, 201] on mat-chip "Concluído" at bounding box center [480, 189] width 73 height 26
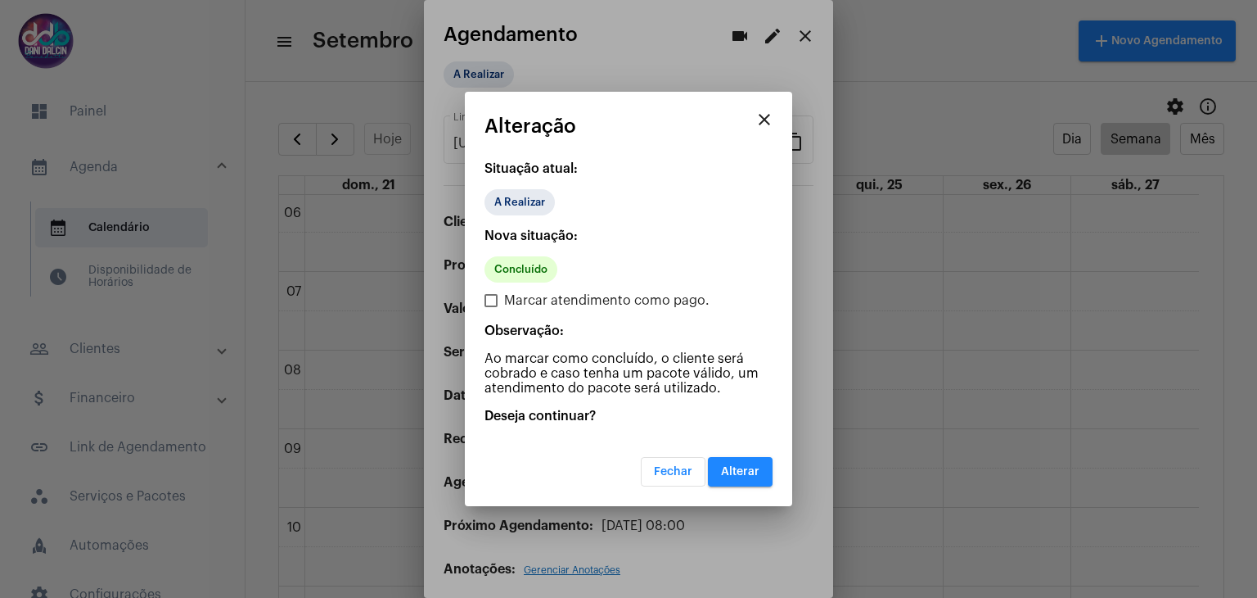
click at [737, 472] on span "Alterar" at bounding box center [740, 471] width 38 height 11
